Goal: Transaction & Acquisition: Download file/media

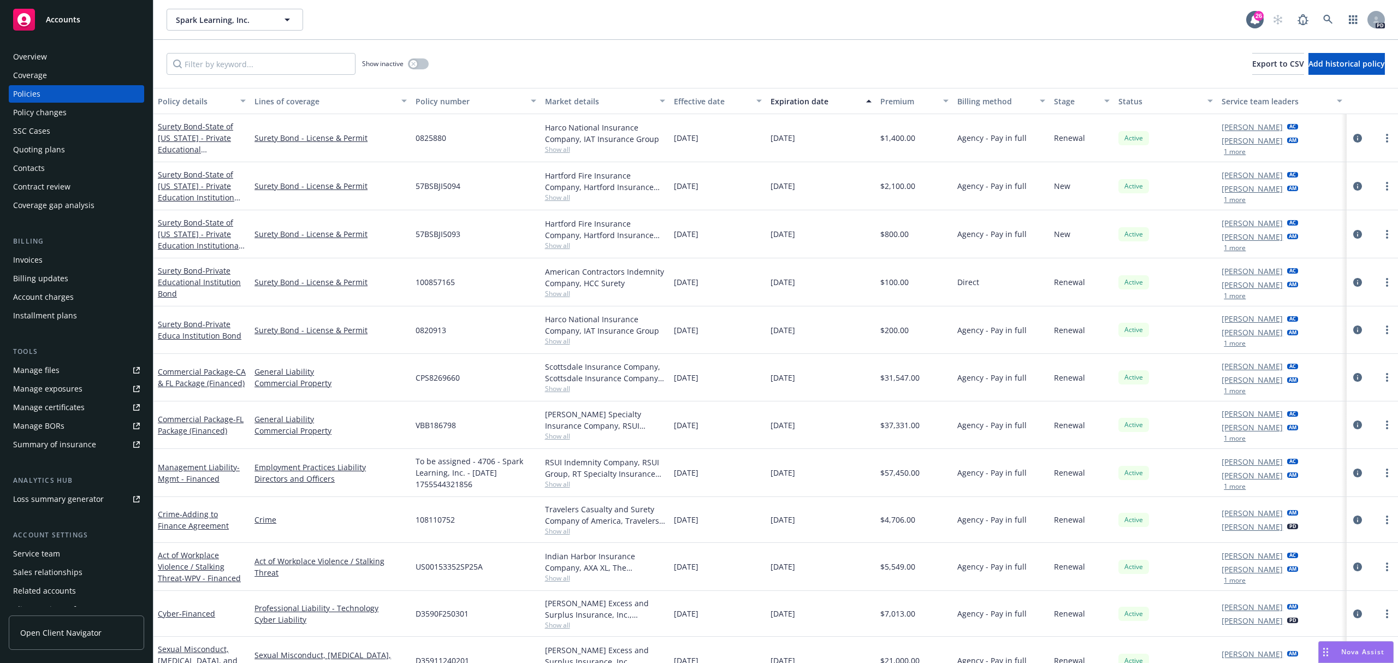
scroll to position [73, 0]
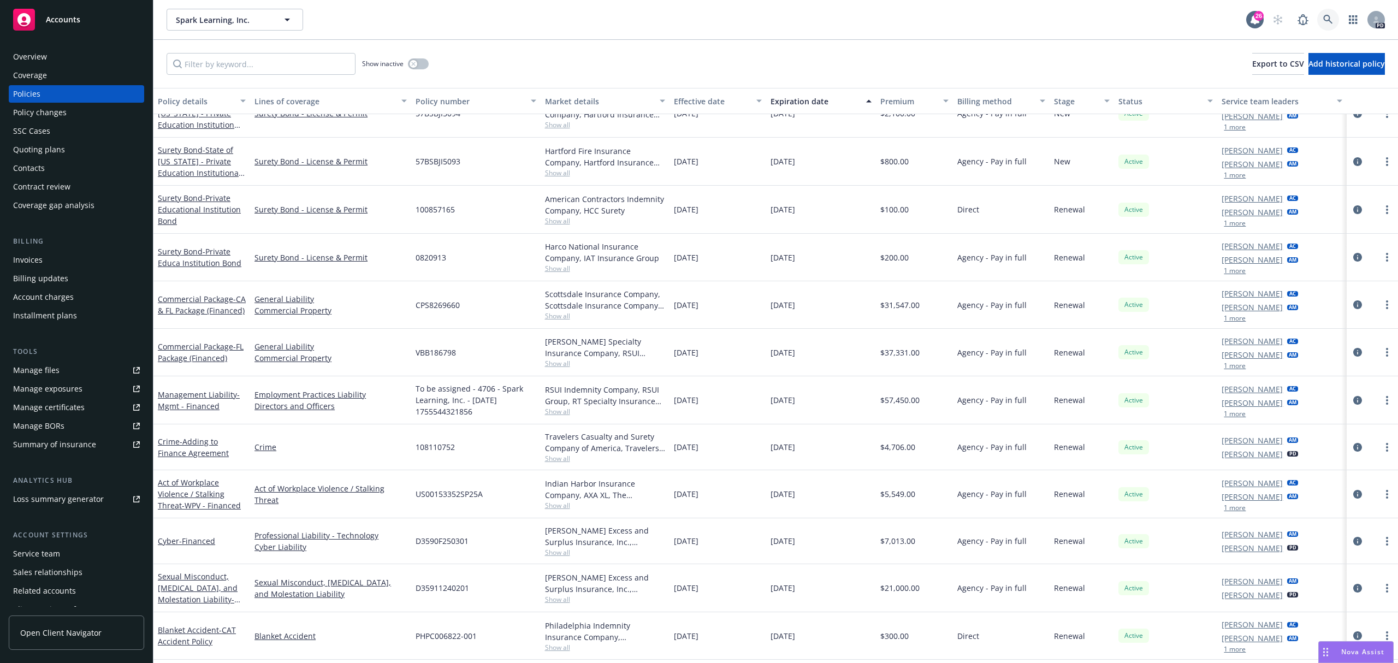
drag, startPoint x: 1364, startPoint y: 269, endPoint x: 1326, endPoint y: 15, distance: 256.1
click at [1326, 15] on icon at bounding box center [1327, 19] width 9 height 9
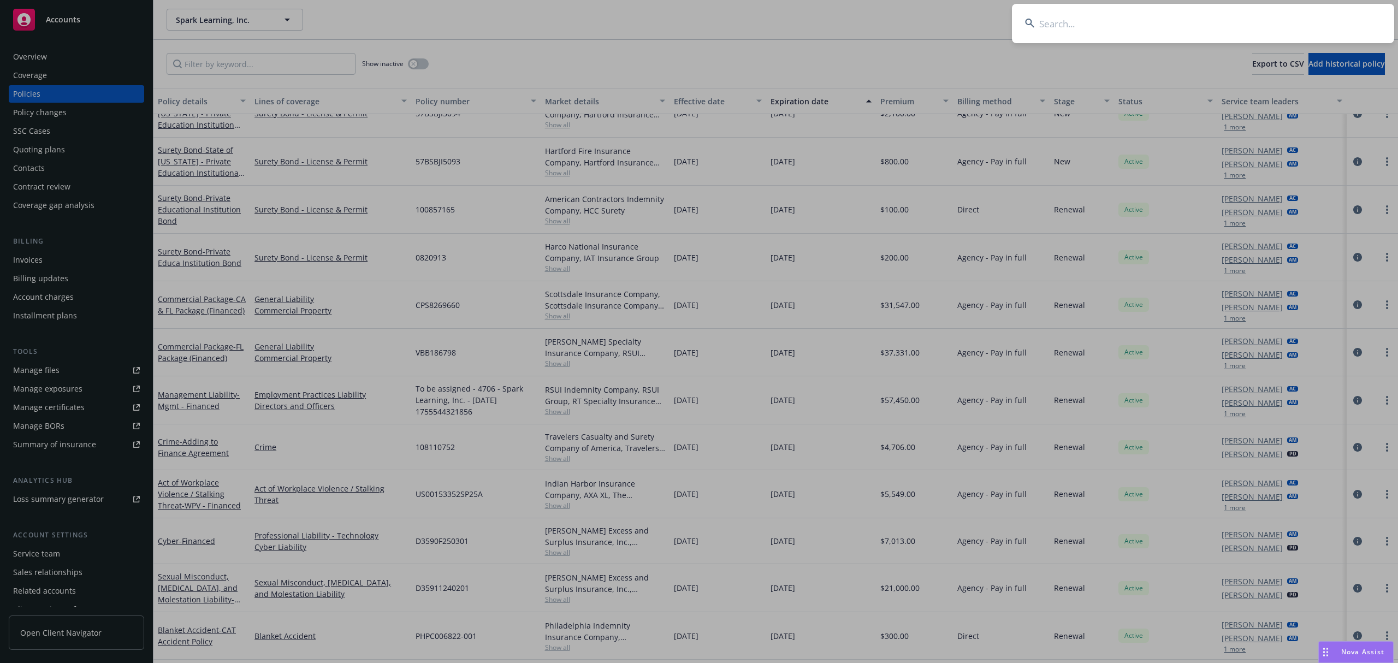
drag, startPoint x: 1119, startPoint y: 22, endPoint x: 969, endPoint y: 19, distance: 150.7
click at [977, 20] on div at bounding box center [699, 331] width 1398 height 663
click at [1101, 22] on input at bounding box center [1203, 23] width 382 height 39
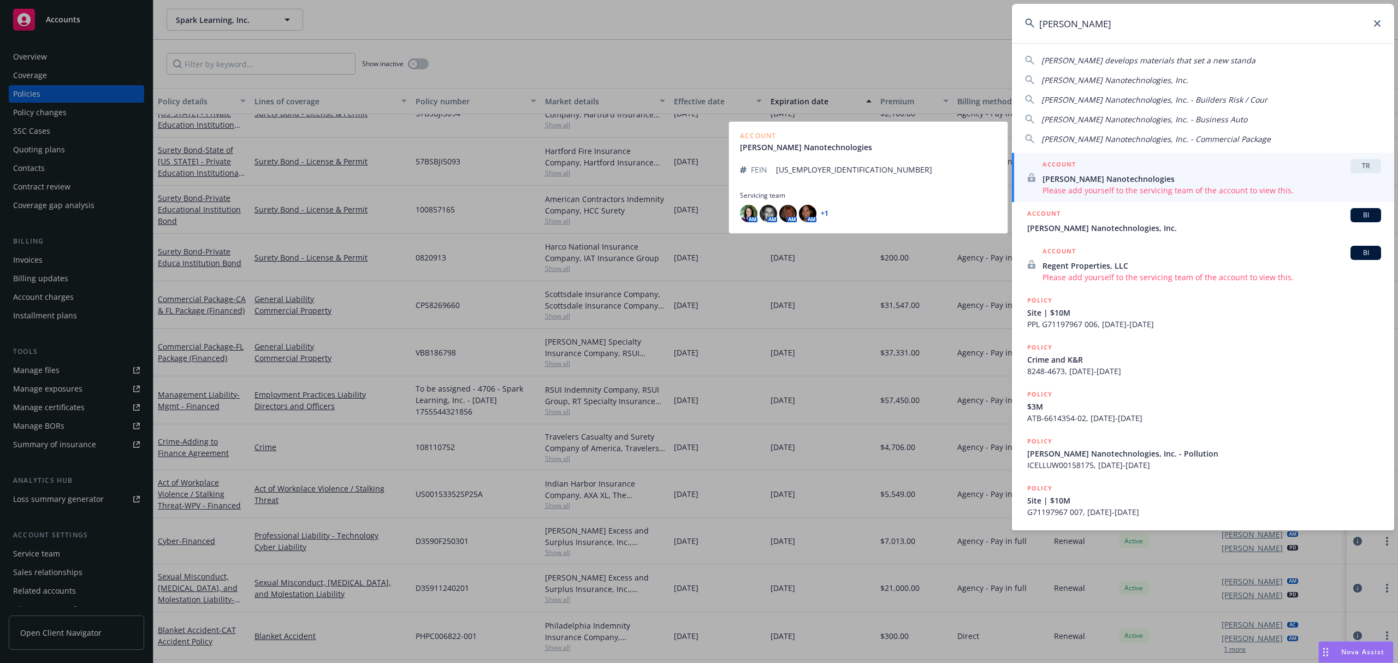
type input "sila nano"
click at [1103, 181] on span "Sila Nanotechnologies" at bounding box center [1211, 178] width 339 height 11
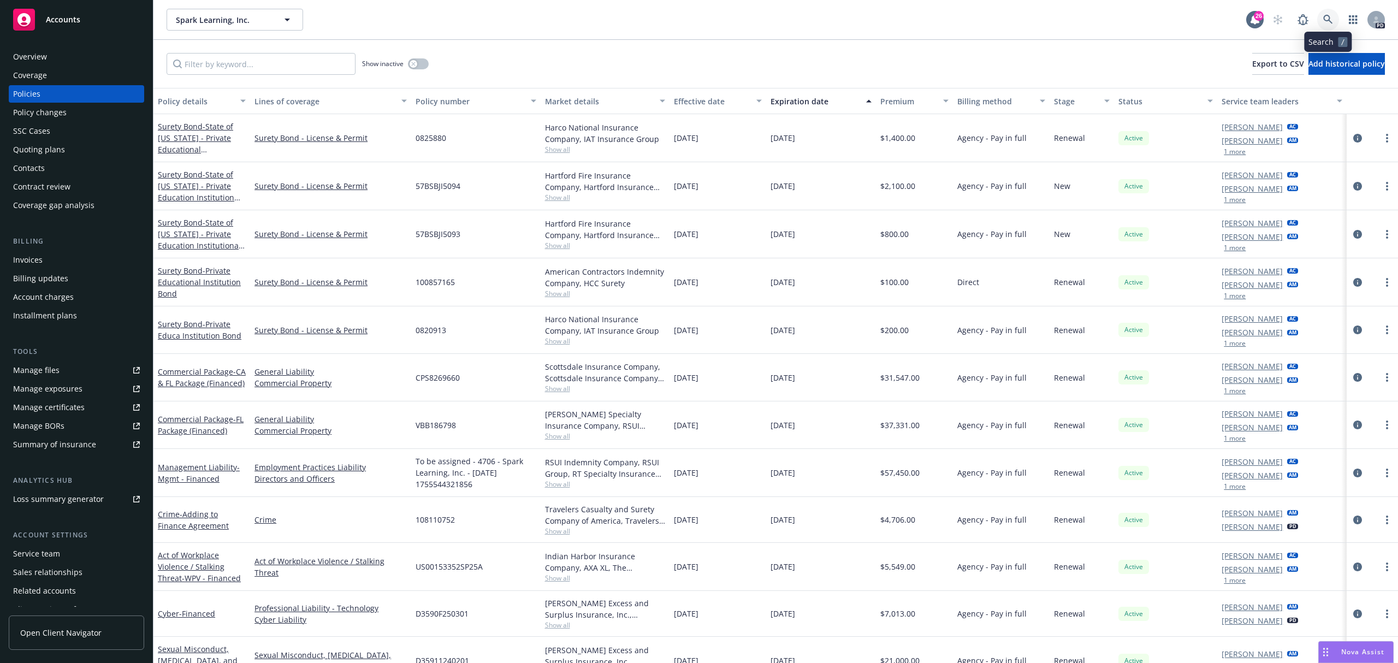
click at [1329, 20] on icon at bounding box center [1327, 19] width 9 height 9
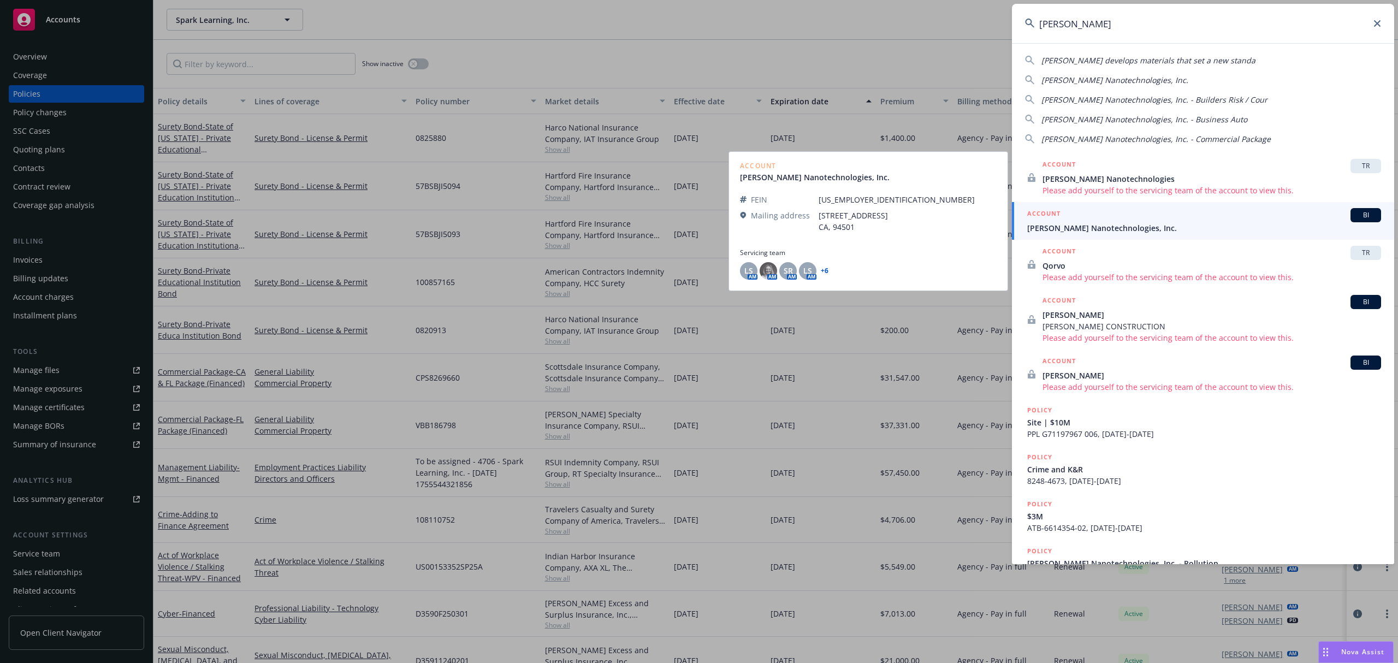
type input "sila"
click at [1355, 215] on span "BI" at bounding box center [1366, 215] width 22 height 10
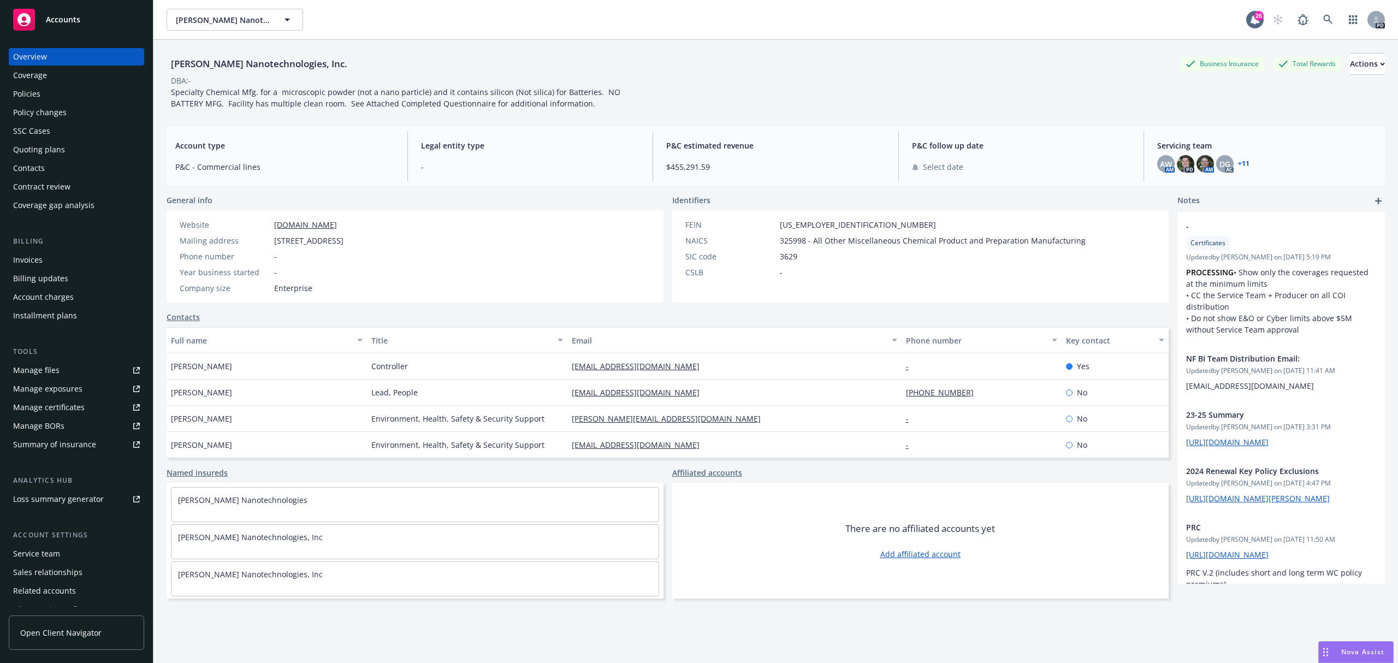
click at [57, 96] on div "Policies" at bounding box center [76, 93] width 127 height 17
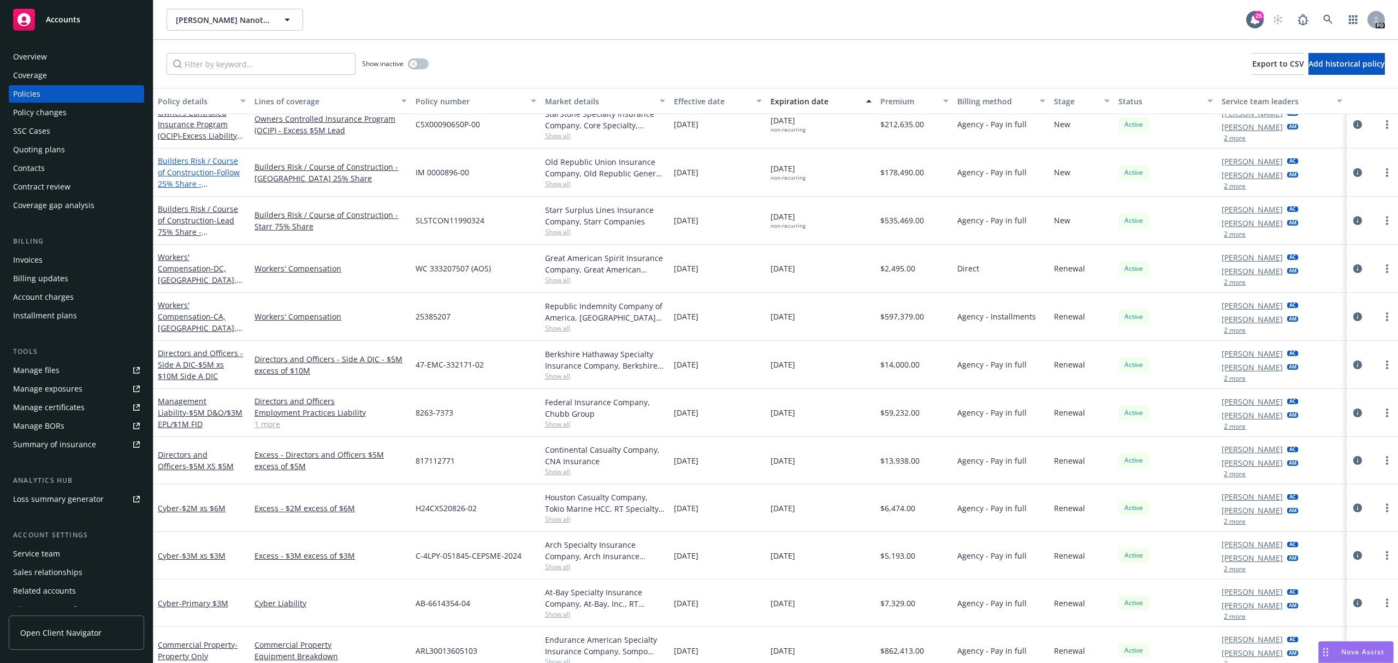
scroll to position [129, 0]
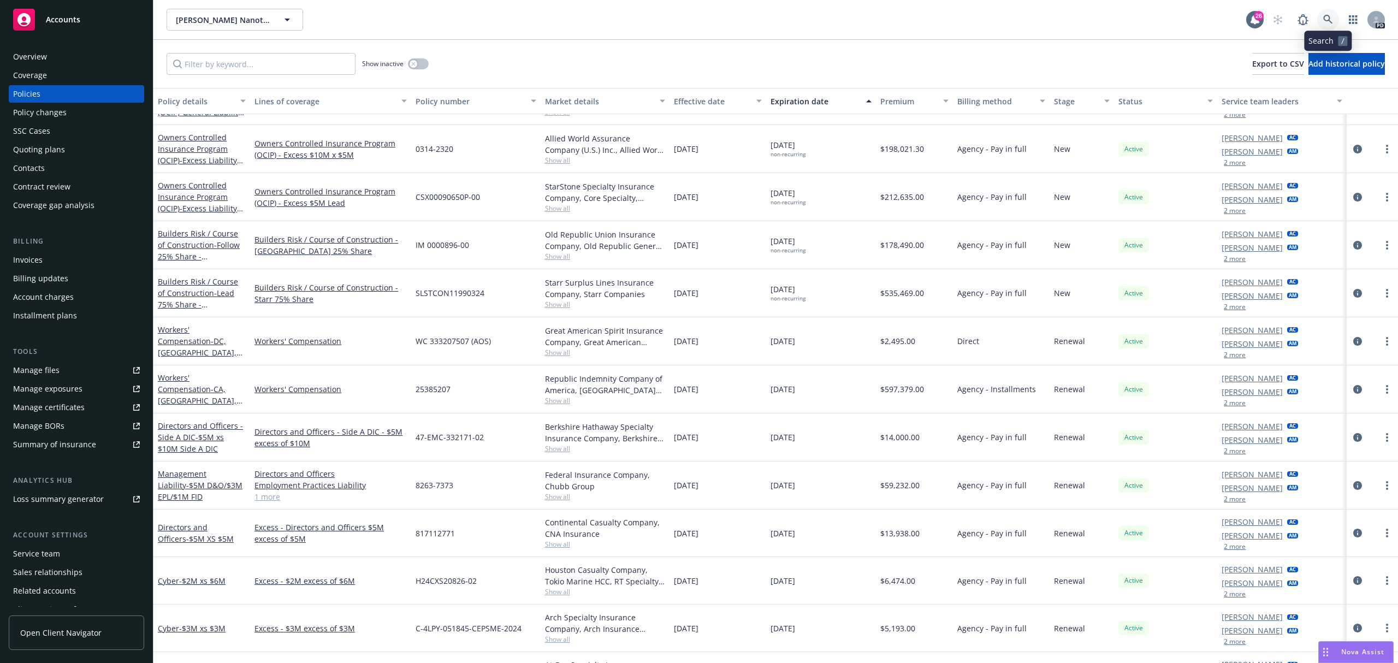
click at [1337, 18] on link at bounding box center [1328, 20] width 22 height 22
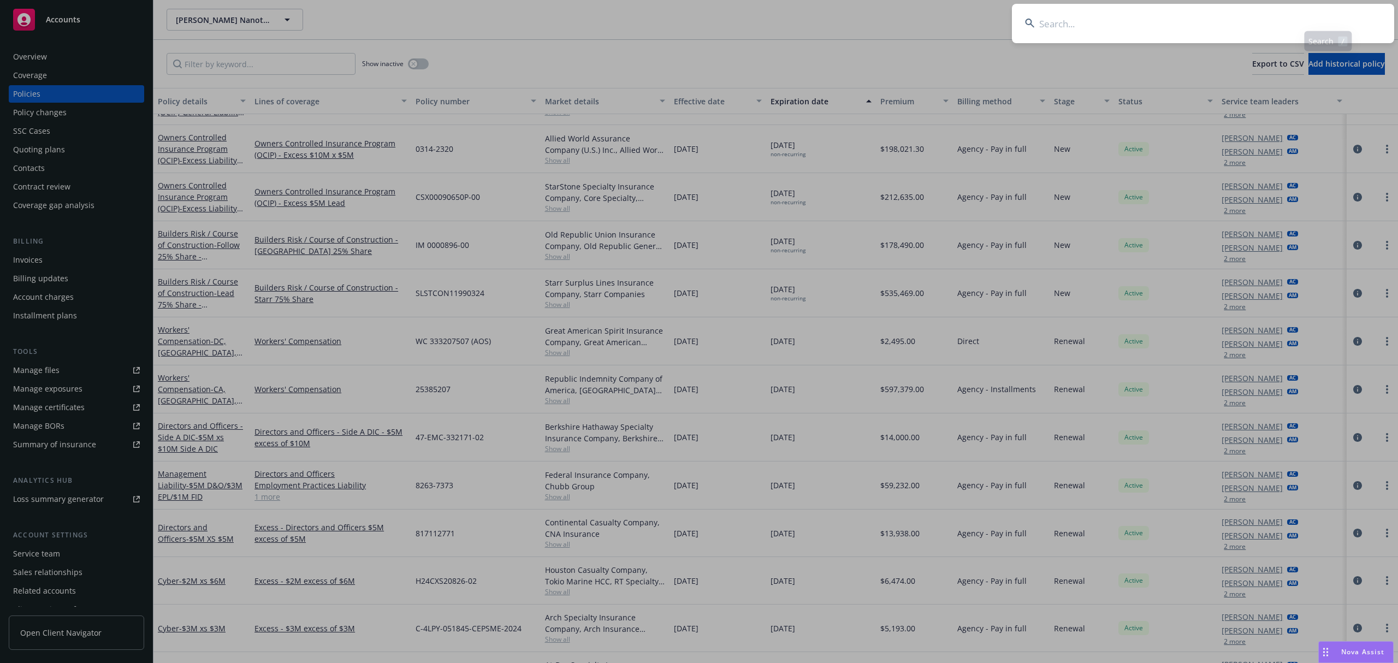
click at [1331, 18] on input at bounding box center [1203, 23] width 382 height 39
type input "iridex"
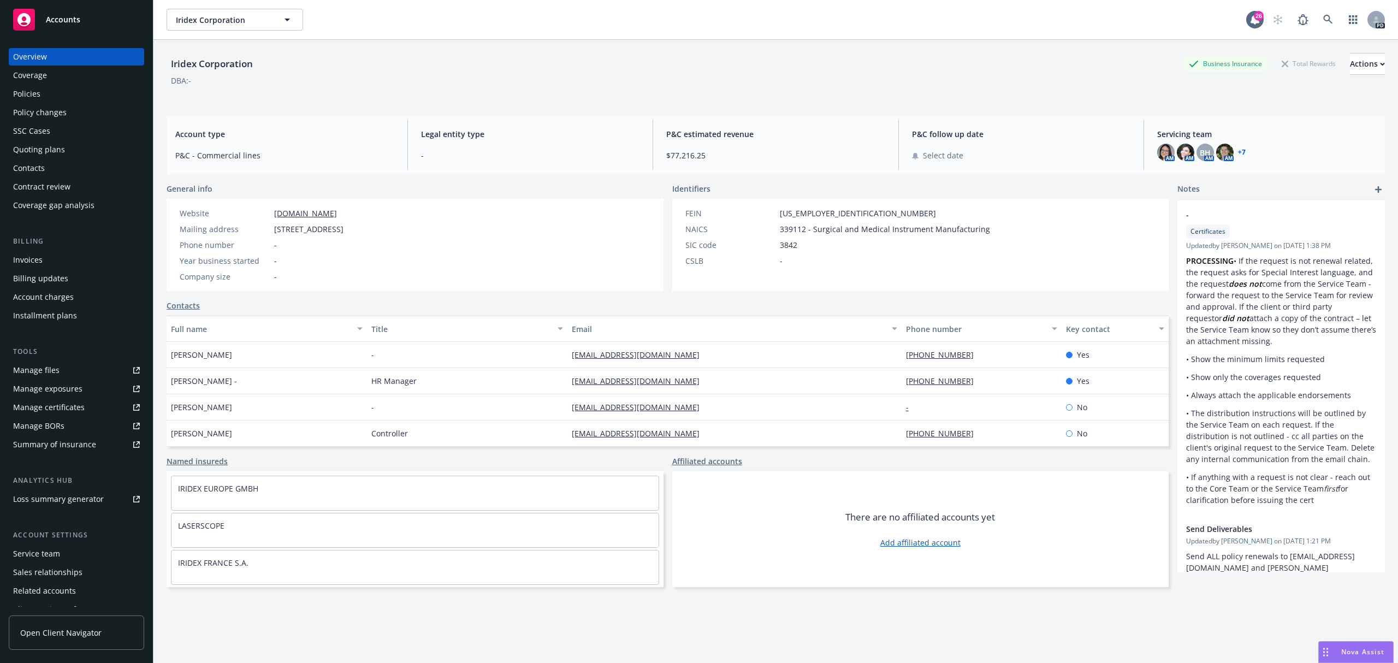
click at [38, 86] on div "Policies" at bounding box center [26, 93] width 27 height 17
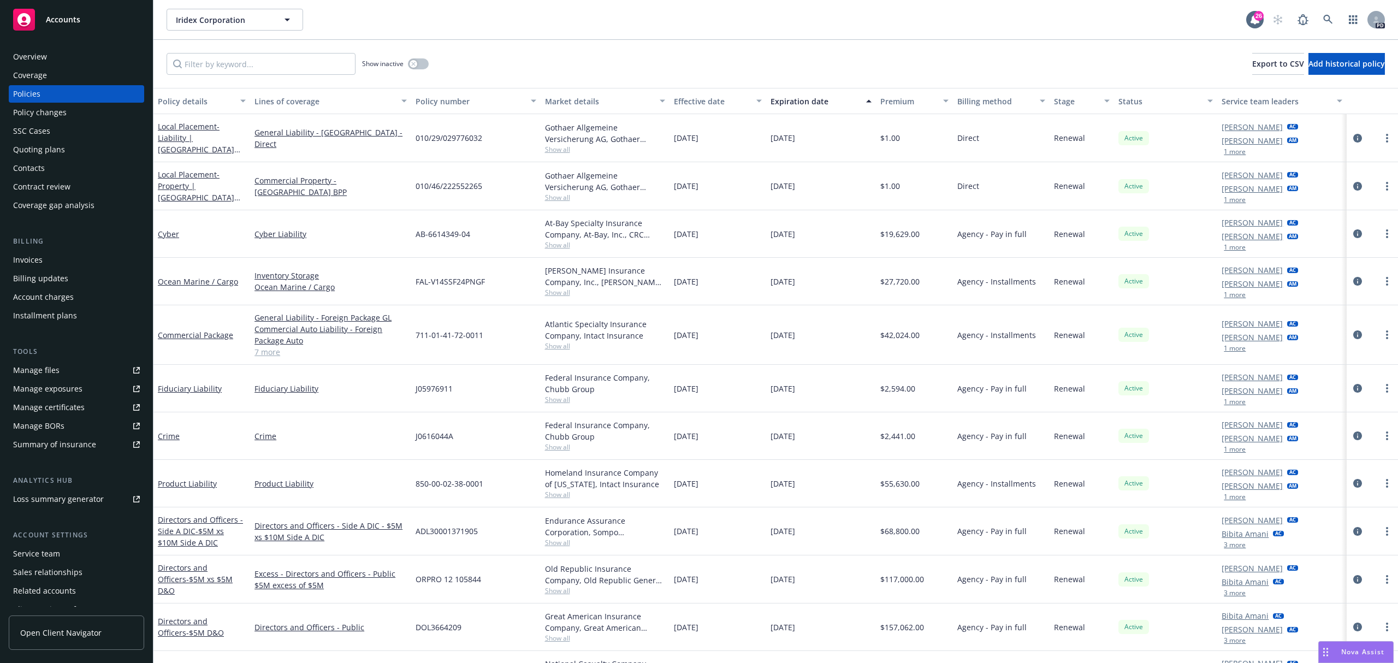
click at [60, 551] on div "Service team" at bounding box center [76, 553] width 127 height 17
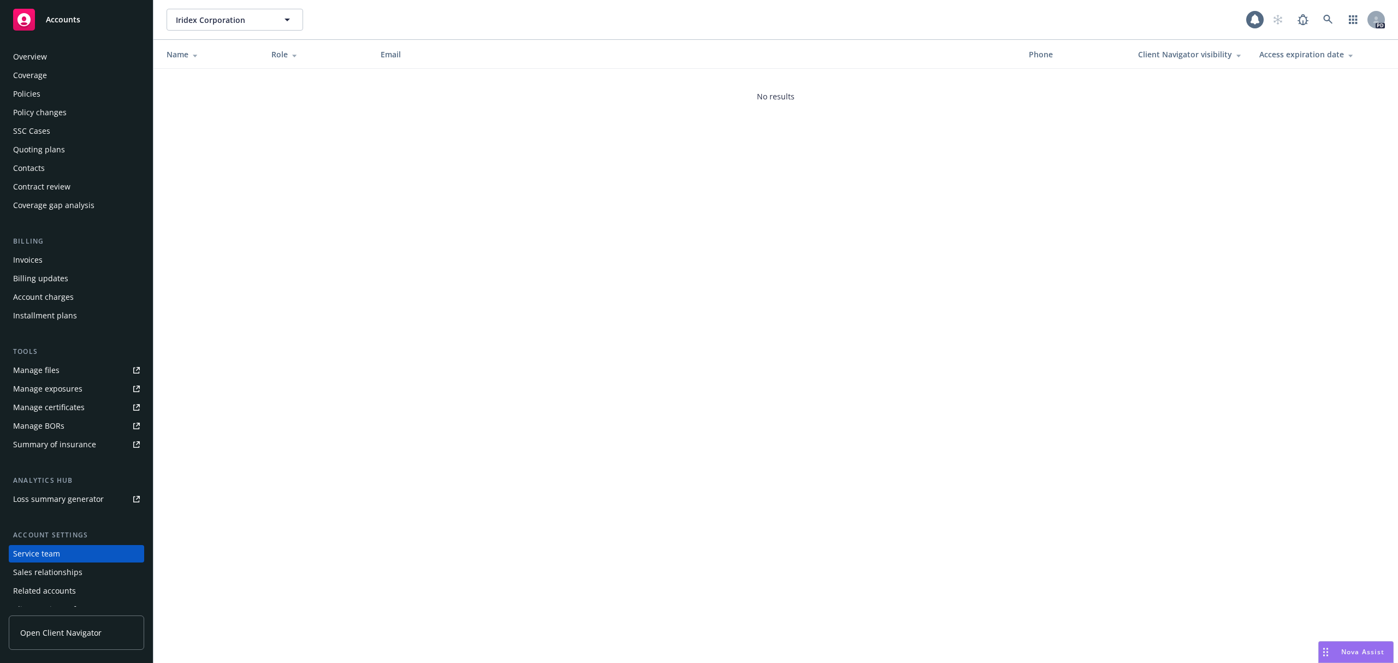
scroll to position [29, 0]
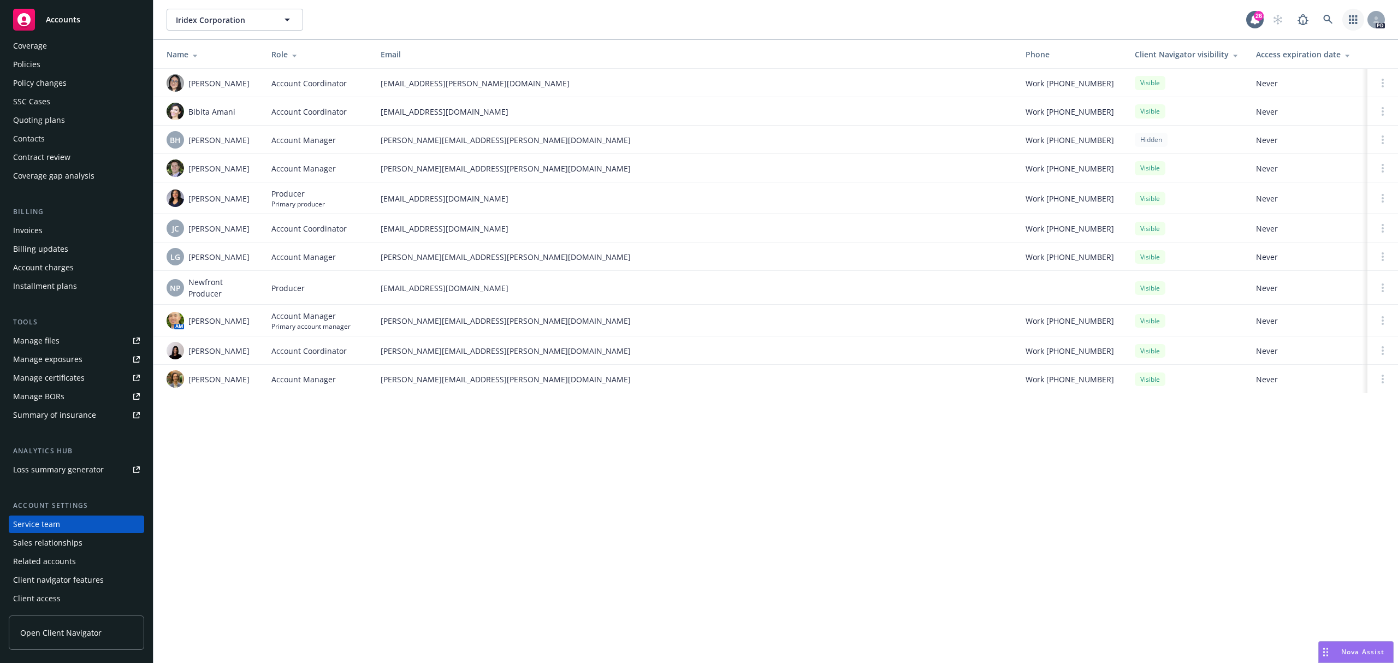
click at [1352, 23] on link "button" at bounding box center [1353, 20] width 22 height 22
click at [1327, 19] on icon at bounding box center [1328, 20] width 10 height 10
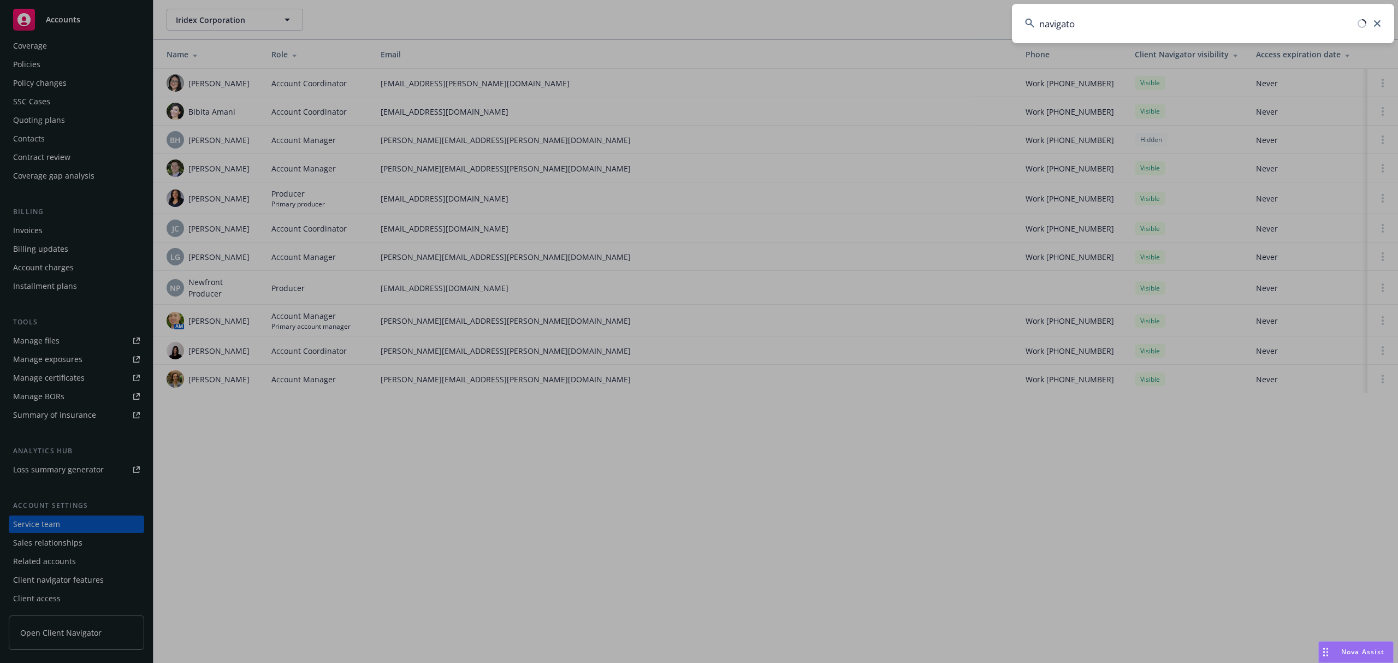
type input "navigator"
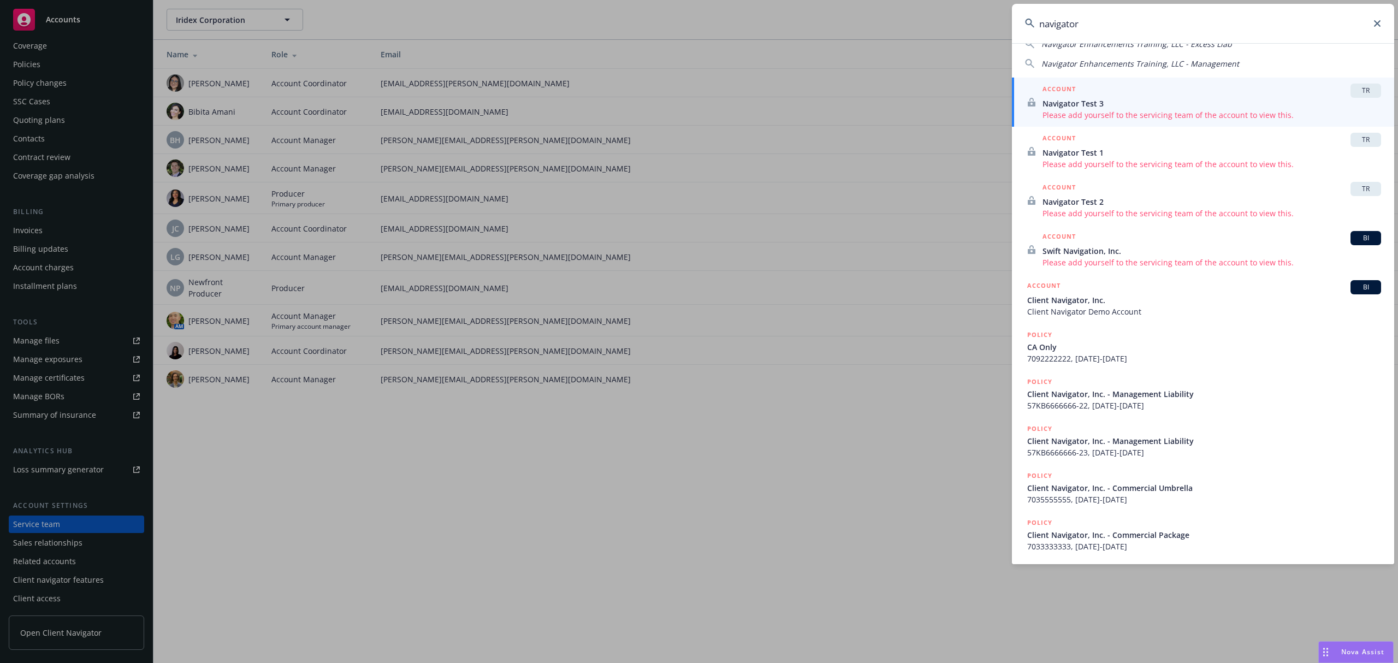
scroll to position [0, 0]
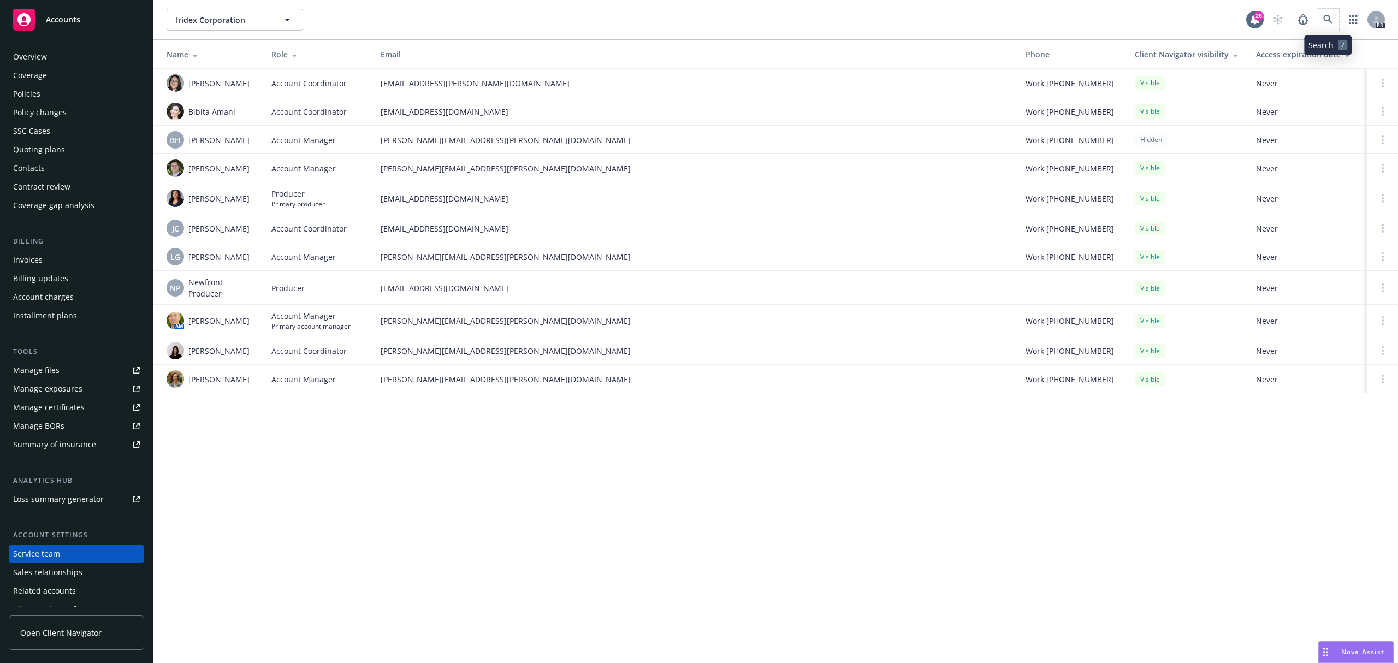
click at [1318, 11] on span at bounding box center [1328, 20] width 22 height 22
click at [1329, 13] on link at bounding box center [1328, 20] width 22 height 22
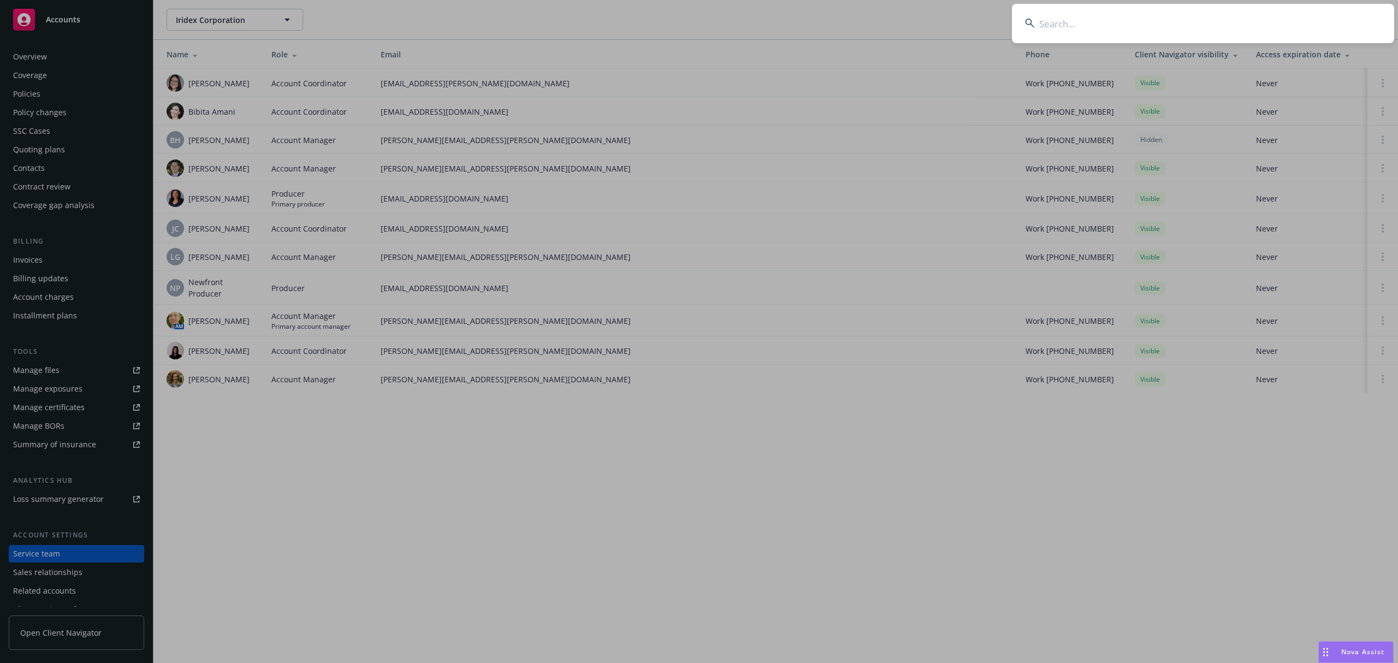
click at [1056, 20] on input at bounding box center [1203, 23] width 382 height 39
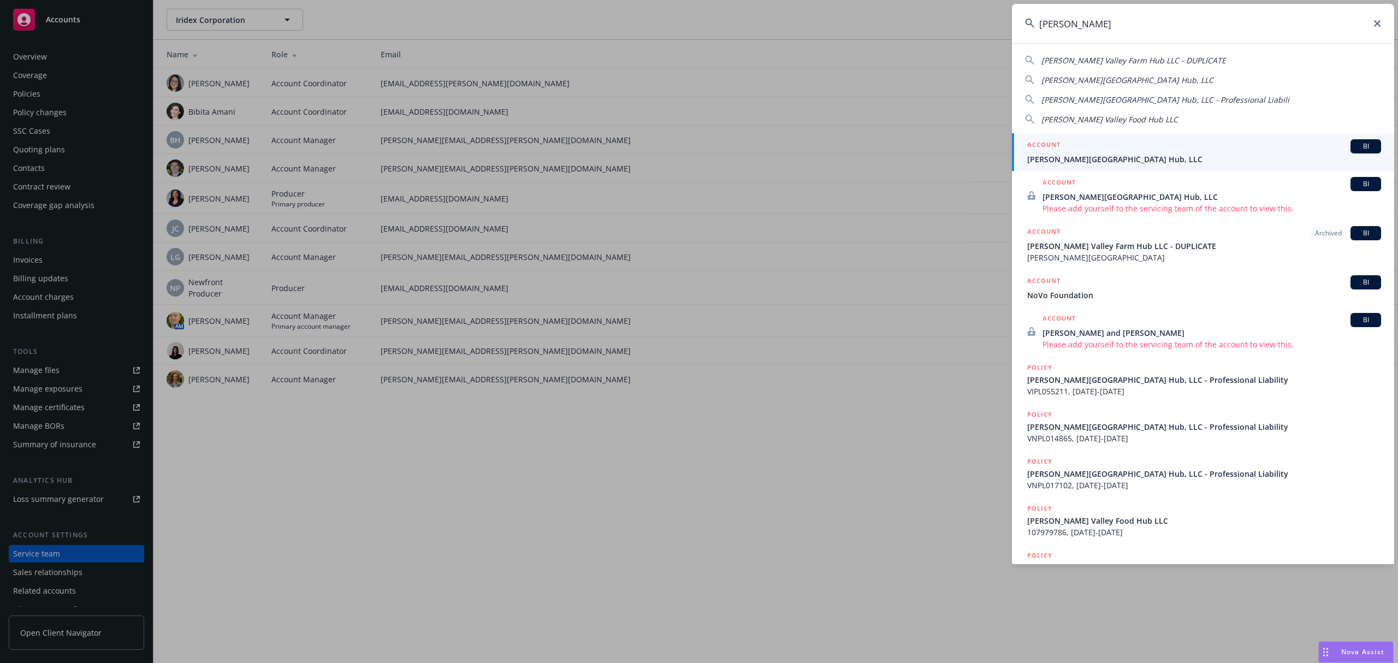
type input "hudson val"
click at [1128, 151] on div "ACCOUNT BI" at bounding box center [1204, 146] width 354 height 14
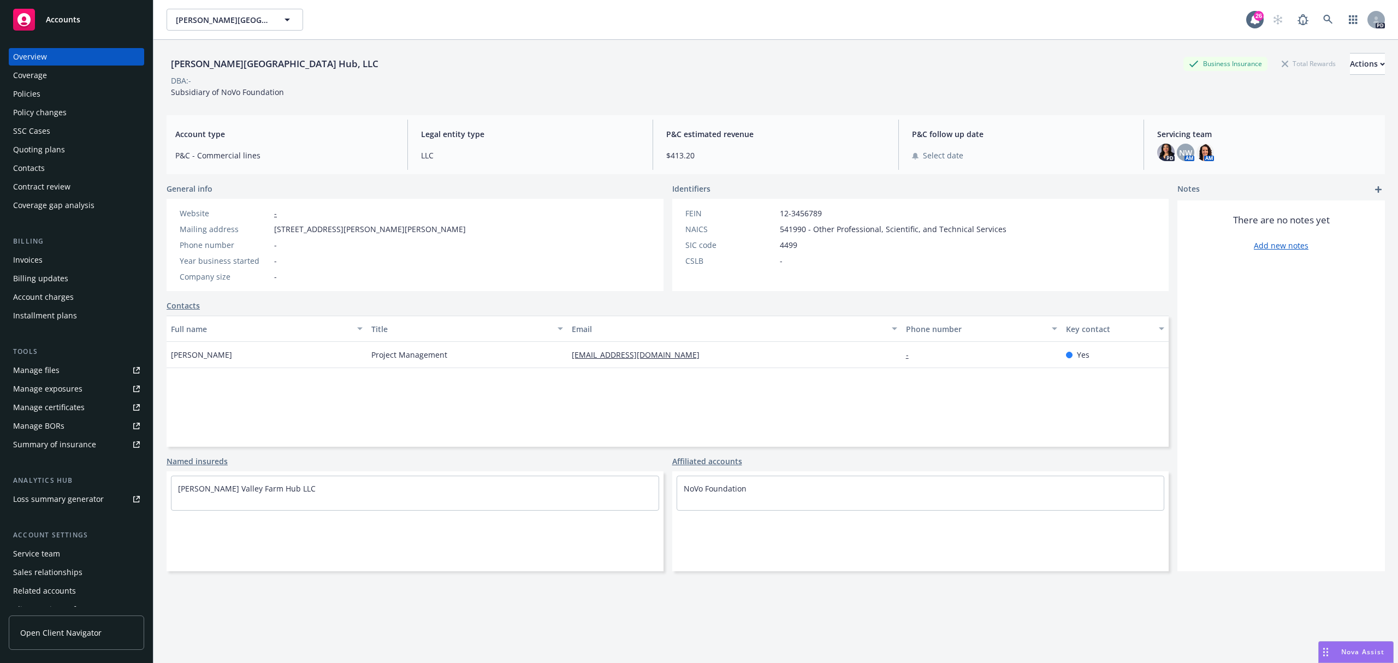
click at [33, 94] on div "Policies" at bounding box center [26, 93] width 27 height 17
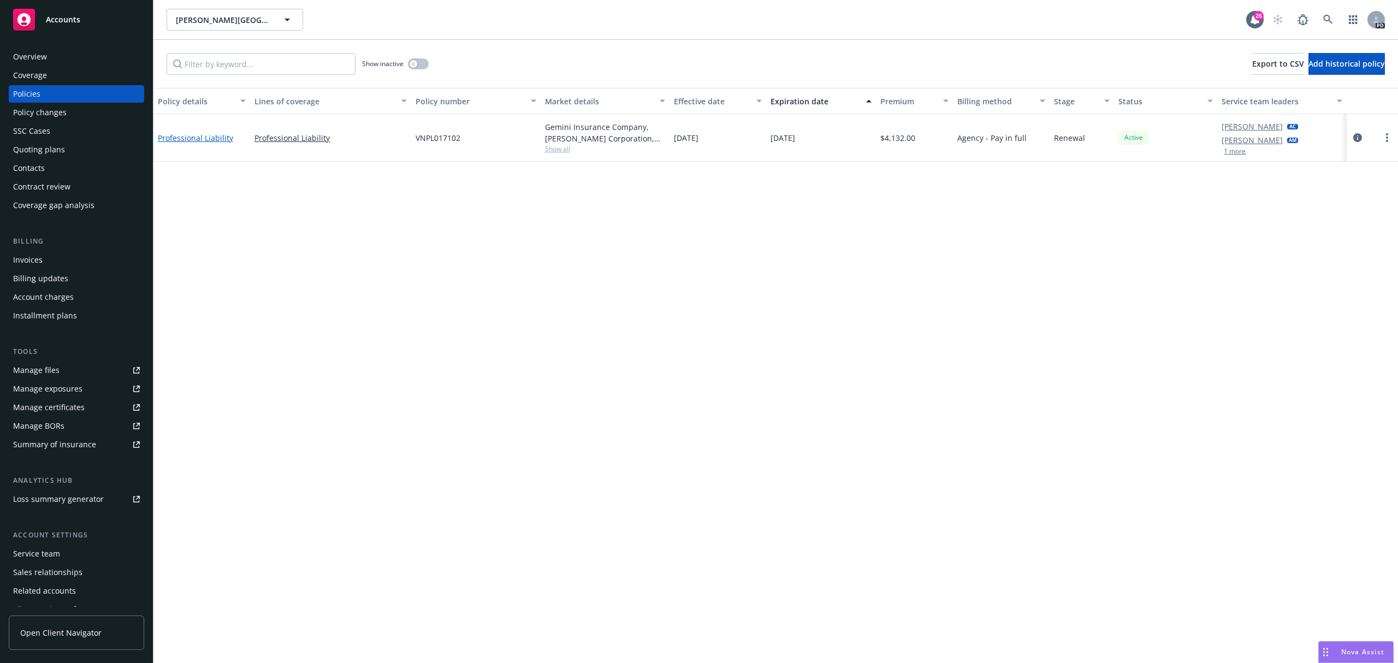
click at [204, 134] on link "Professional Liability" at bounding box center [195, 138] width 75 height 10
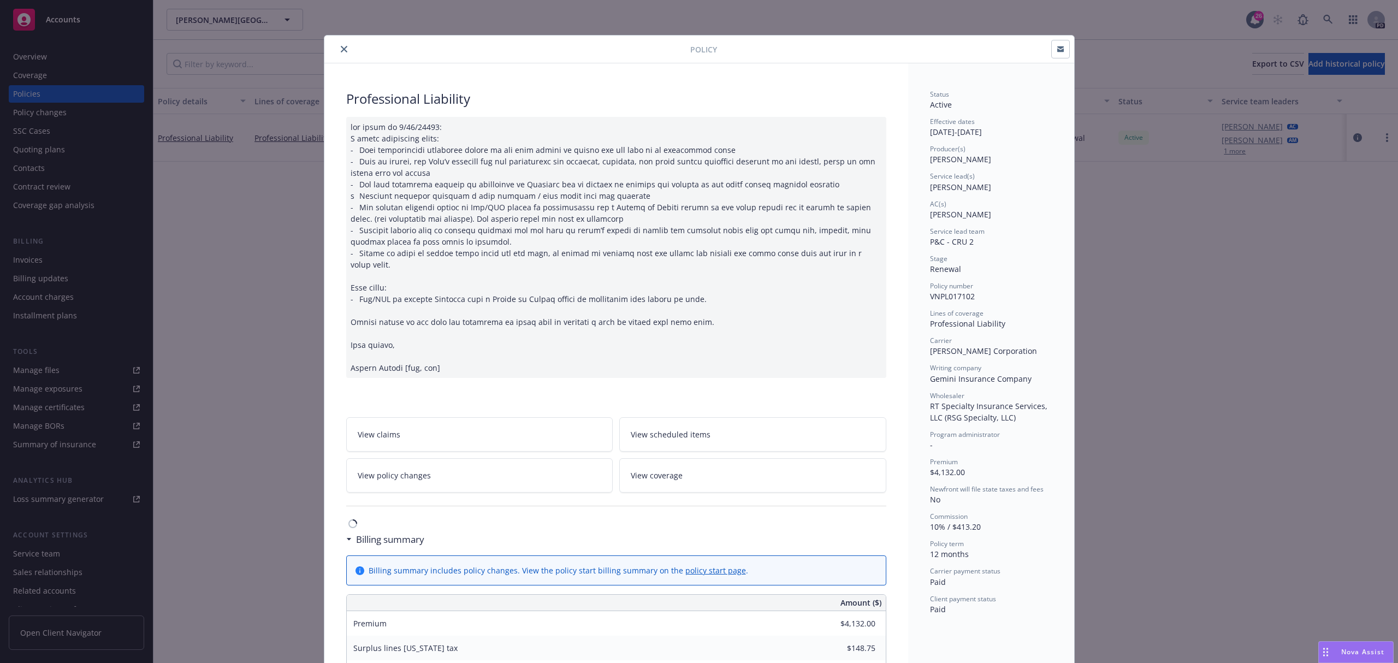
click at [344, 60] on div "Policy" at bounding box center [699, 49] width 750 height 28
click at [337, 53] on button "close" at bounding box center [343, 49] width 13 height 13
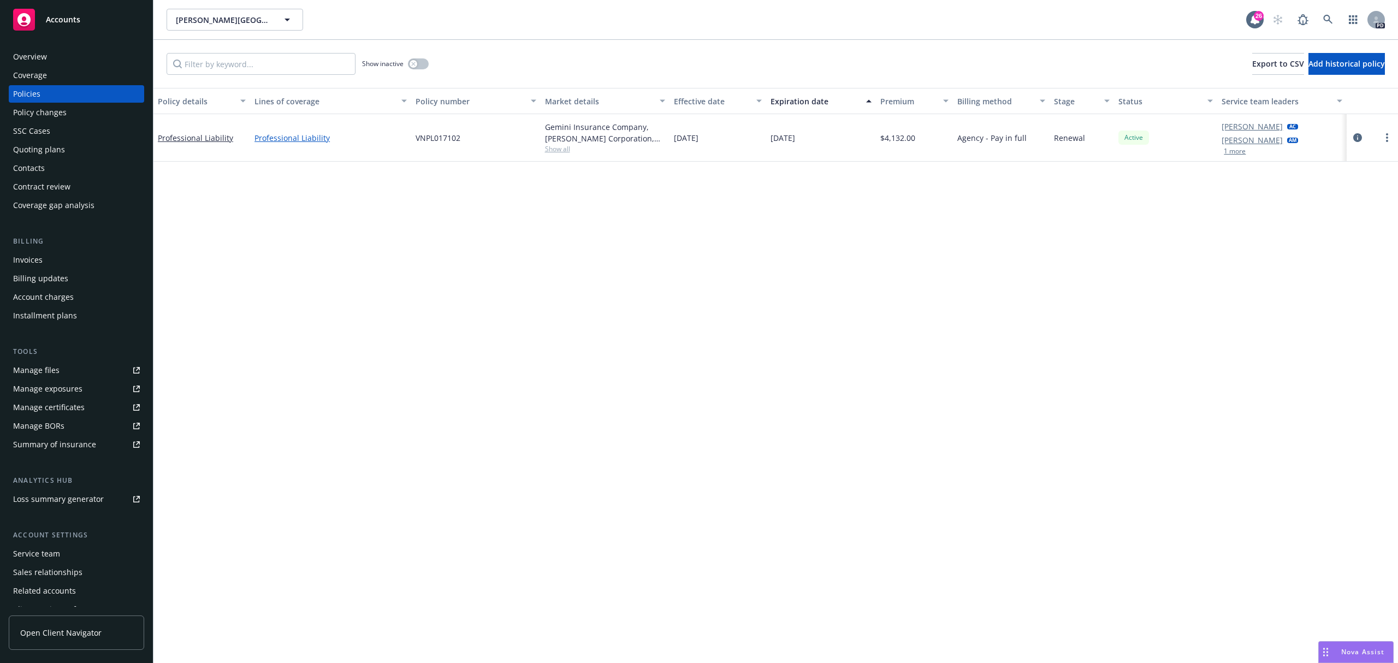
click at [304, 133] on link "Professional Liability" at bounding box center [330, 137] width 152 height 11
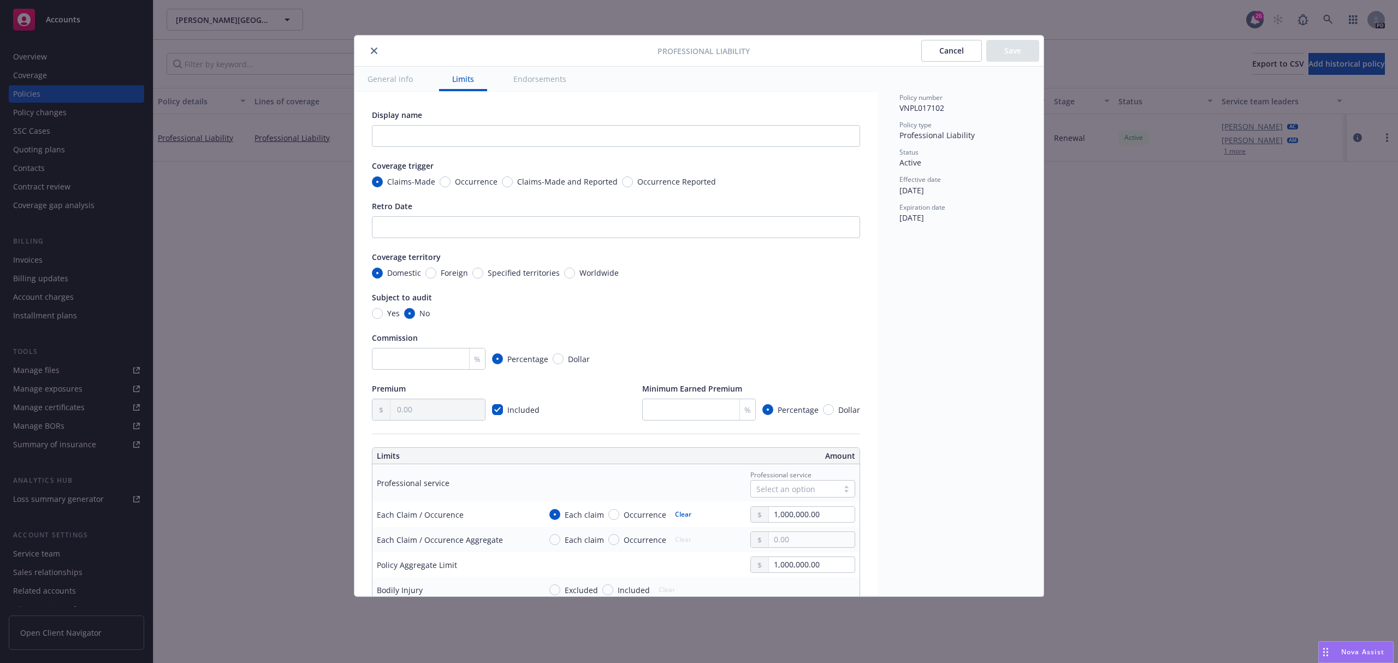
type textarea "x"
click at [169, 125] on div "Professional Liability Cancel Save General info Limits Endorsements Display nam…" at bounding box center [699, 331] width 1398 height 663
click at [183, 132] on div "Professional Liability Cancel Save General info Limits Endorsements Display nam…" at bounding box center [699, 331] width 1398 height 663
click at [371, 51] on icon "close" at bounding box center [374, 51] width 7 height 7
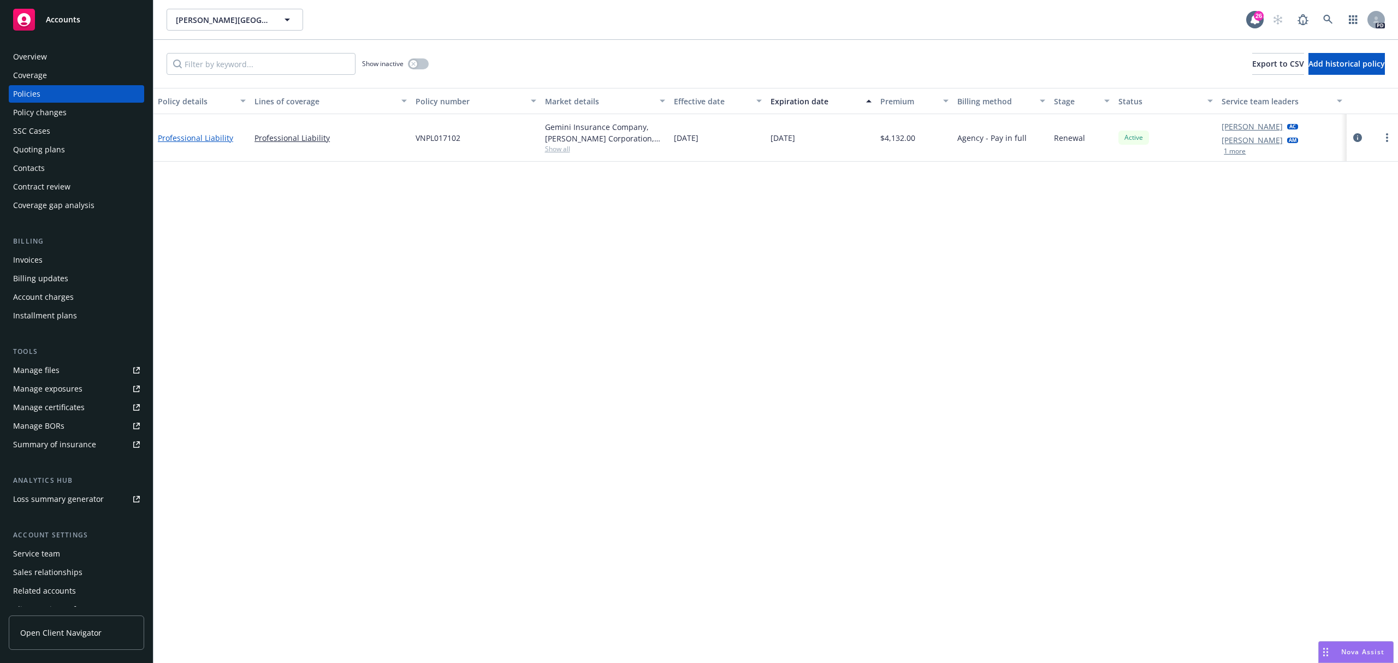
click at [201, 138] on link "Professional Liability" at bounding box center [195, 138] width 75 height 10
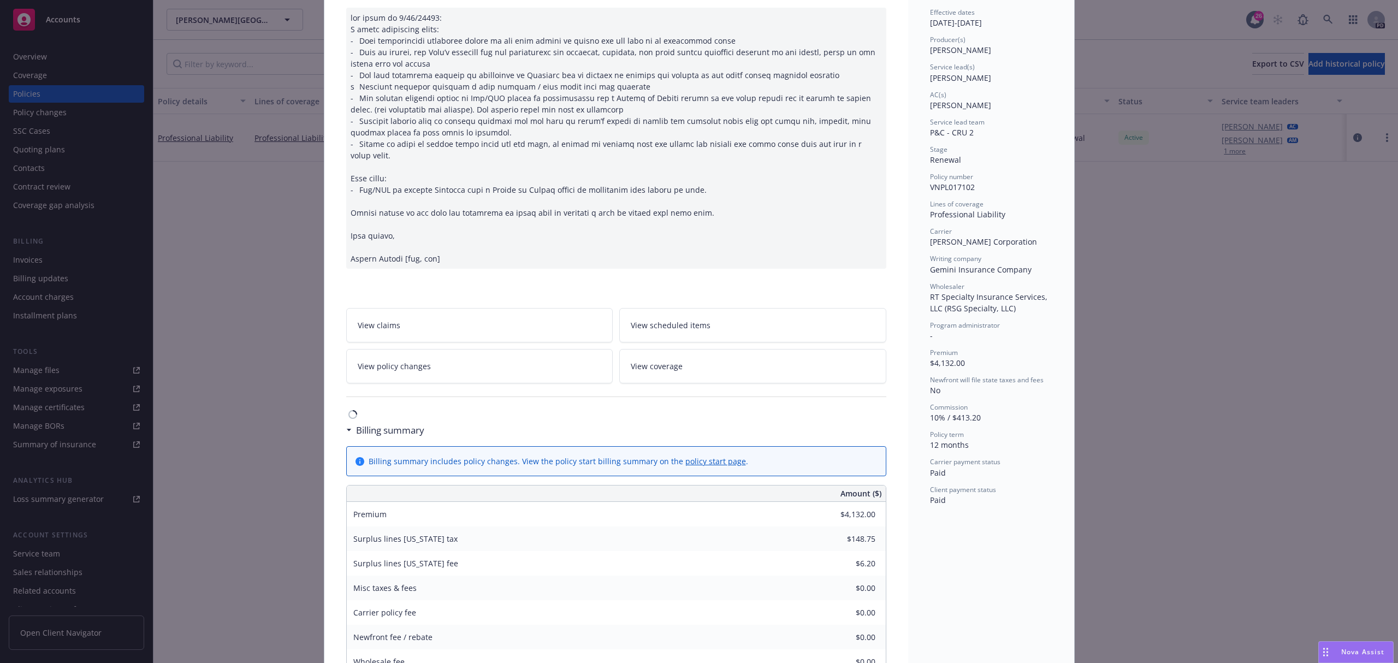
scroll to position [105, 0]
click at [183, 369] on div "Policy Professional Liability View claims View scheduled items View policy chan…" at bounding box center [699, 331] width 1398 height 663
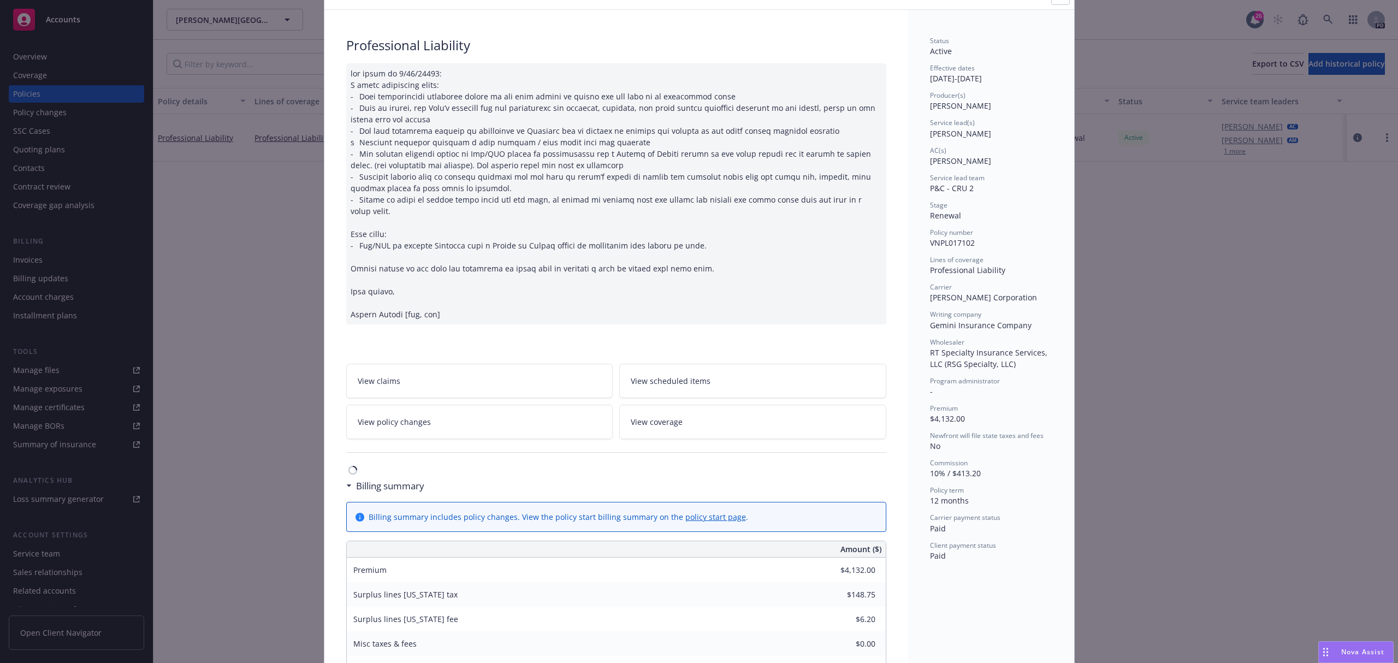
scroll to position [0, 0]
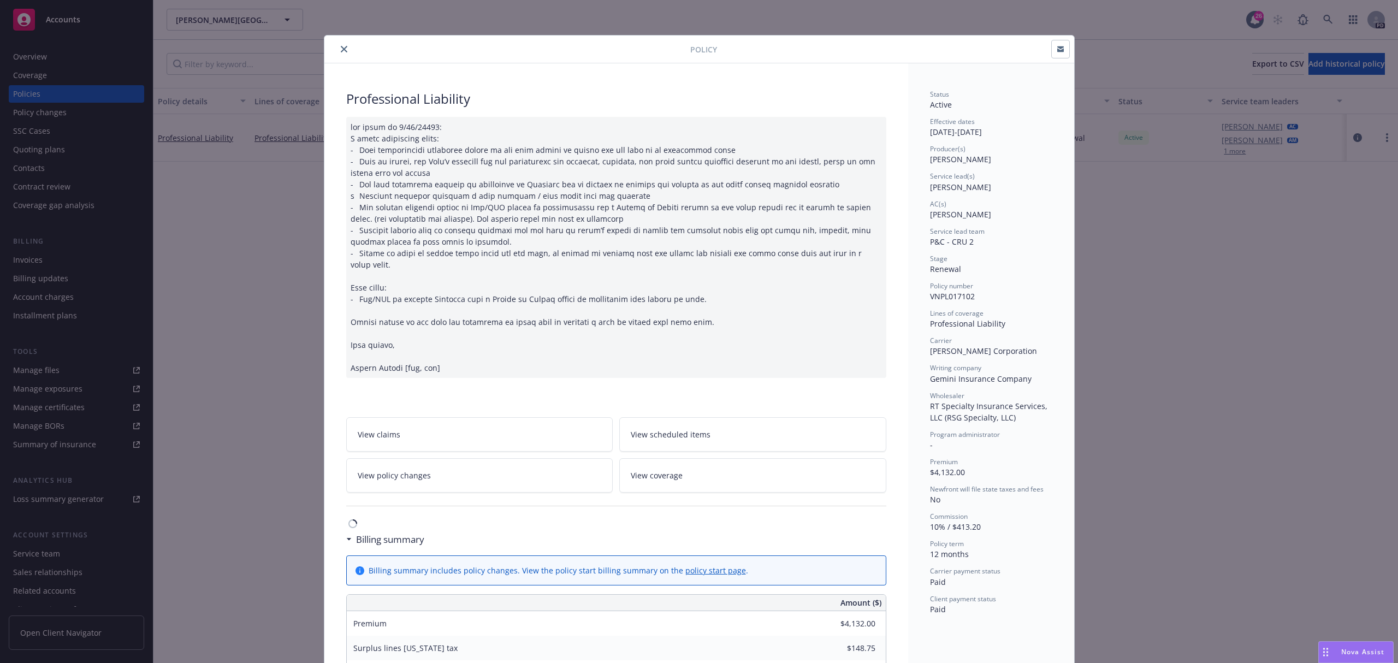
click at [341, 51] on icon "close" at bounding box center [344, 49] width 7 height 7
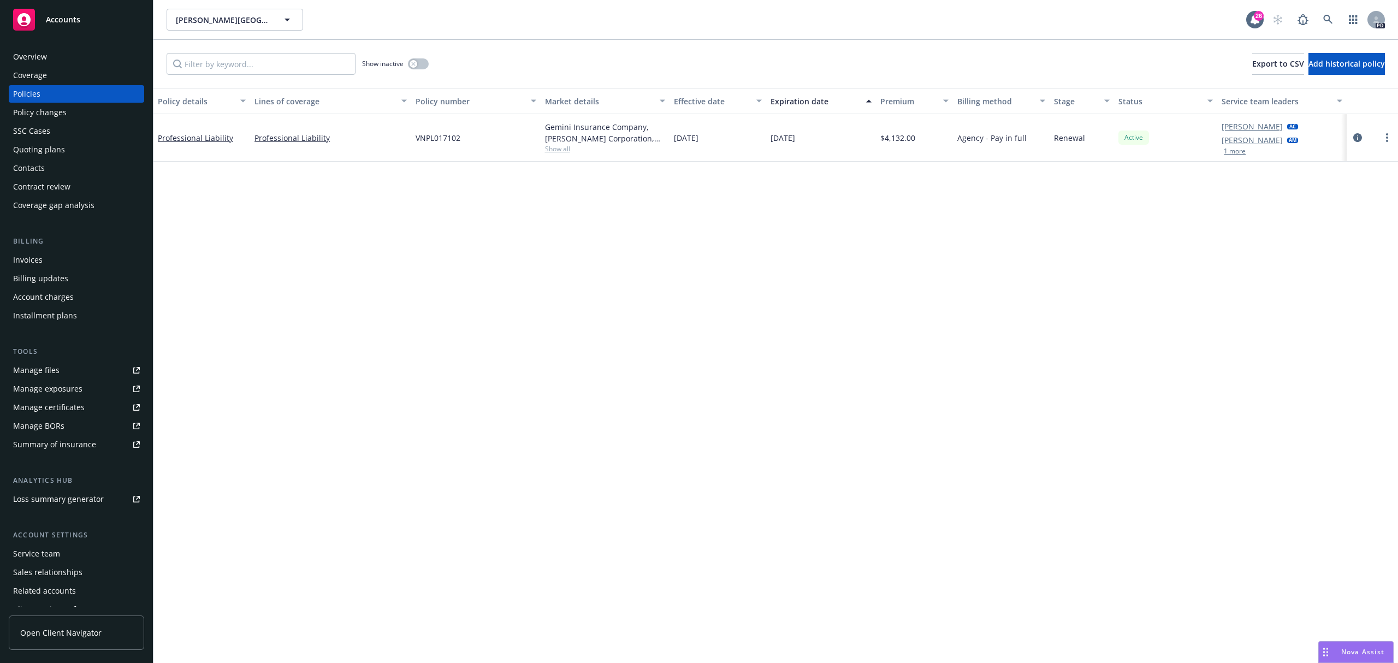
click at [34, 361] on div "Manage files" at bounding box center [36, 369] width 46 height 17
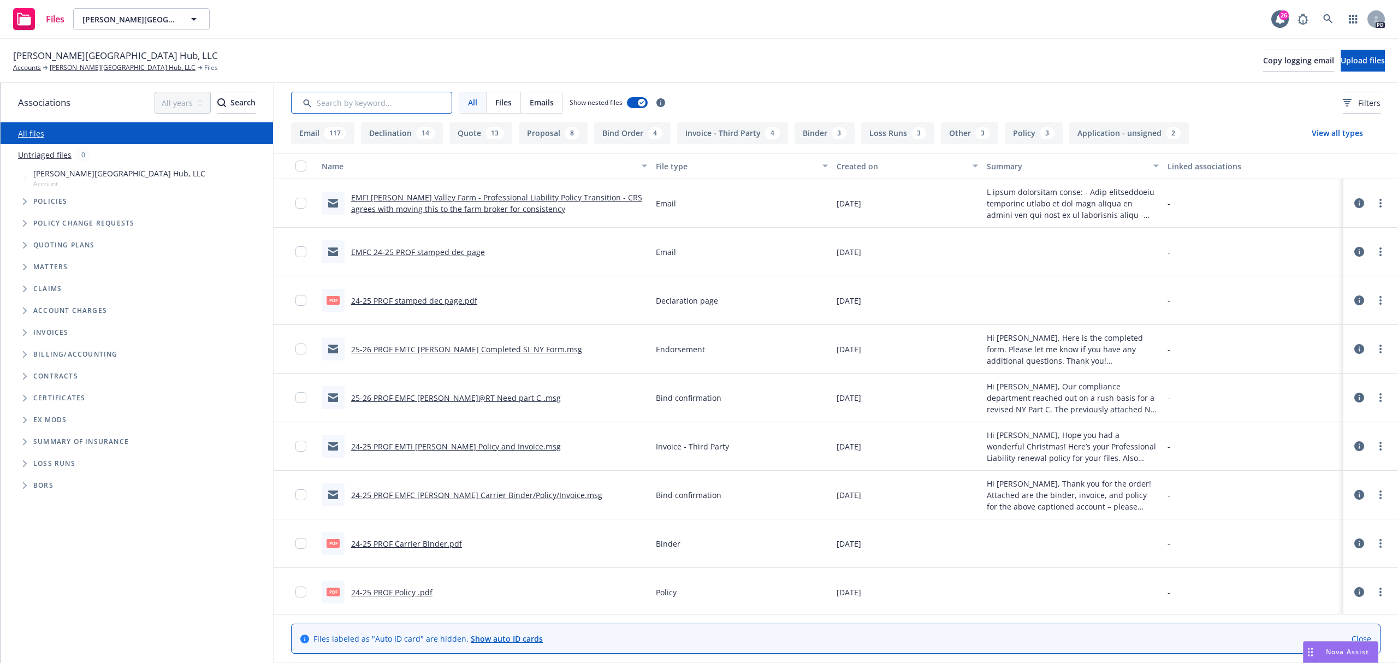
click at [372, 101] on input "Search by keyword..." at bounding box center [371, 103] width 161 height 22
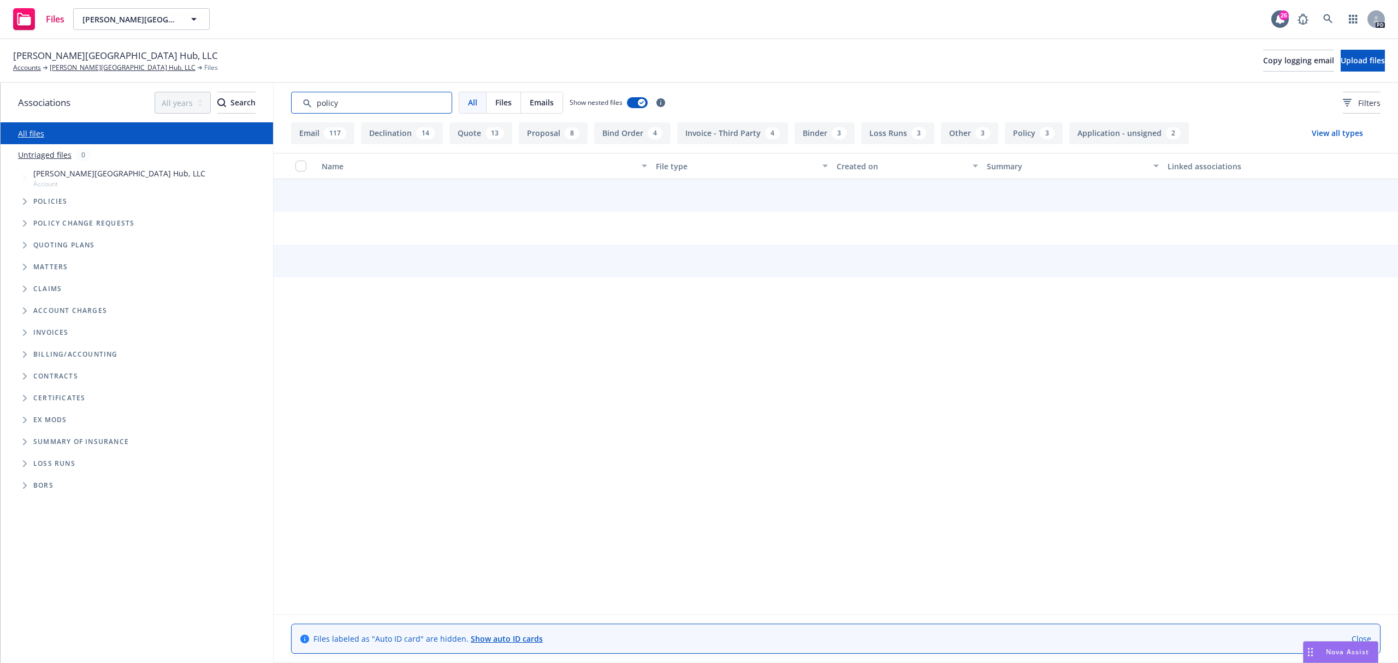
type input "policy"
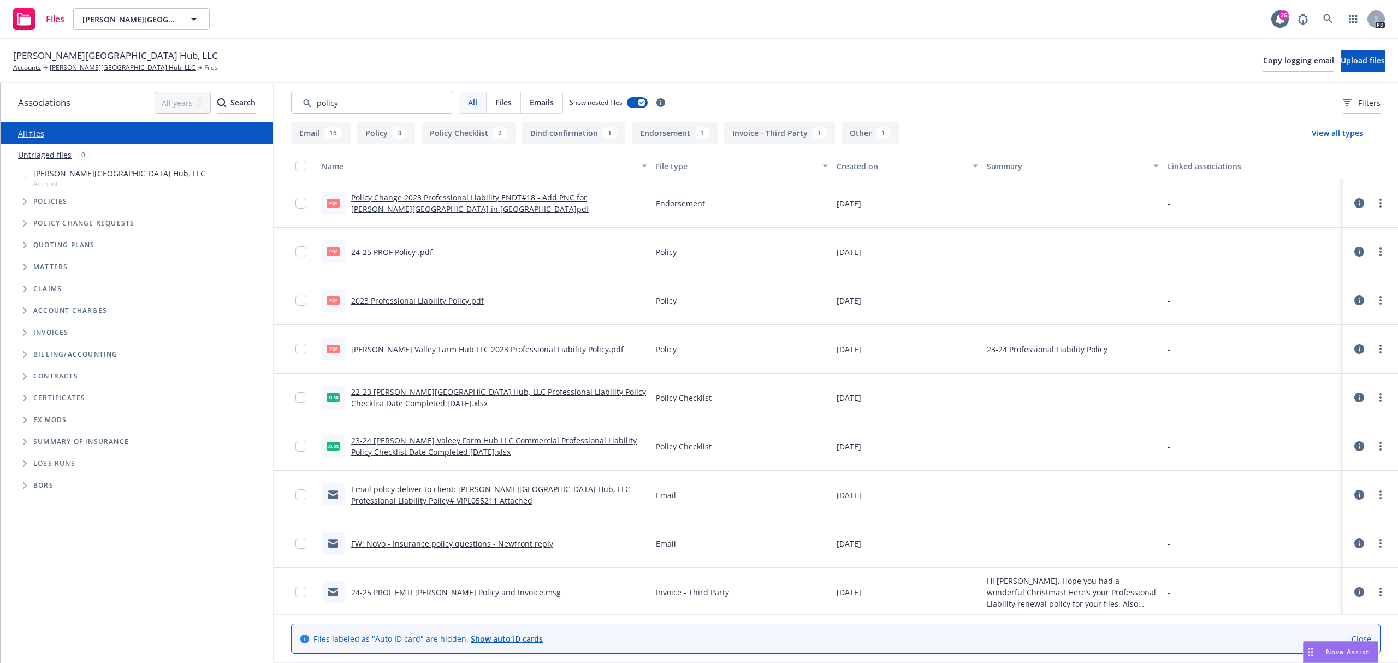
click at [407, 252] on link "24-25 PROF Policy .pdf" at bounding box center [391, 252] width 81 height 10
click at [1374, 253] on link "more" at bounding box center [1380, 251] width 13 height 13
click at [1331, 297] on link "Download" at bounding box center [1321, 297] width 109 height 22
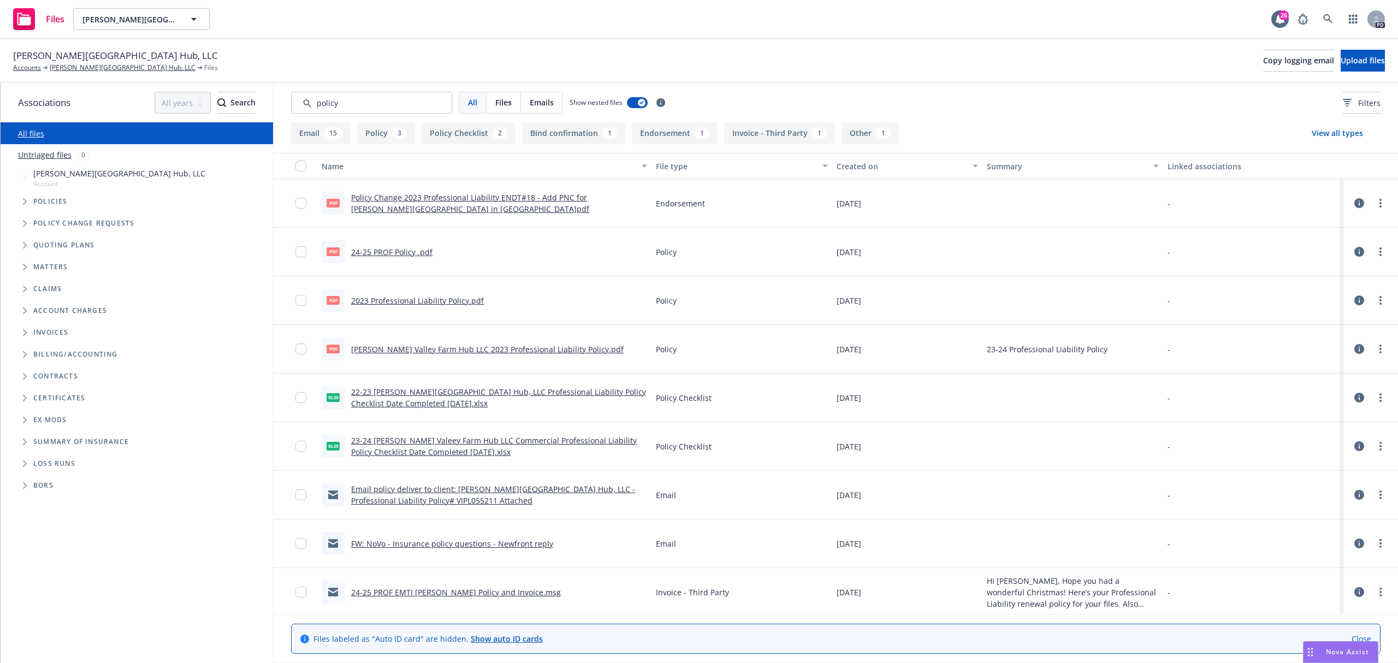
click at [389, 249] on link "24-25 PROF Policy .pdf" at bounding box center [391, 252] width 81 height 10
click at [391, 248] on link "24-25 PROF Policy .pdf" at bounding box center [391, 252] width 81 height 10
click at [1374, 250] on link "more" at bounding box center [1380, 251] width 13 height 13
click at [1333, 292] on link "Download" at bounding box center [1321, 297] width 109 height 22
click at [394, 252] on link "24-25 PROF Policy .pdf" at bounding box center [391, 252] width 81 height 10
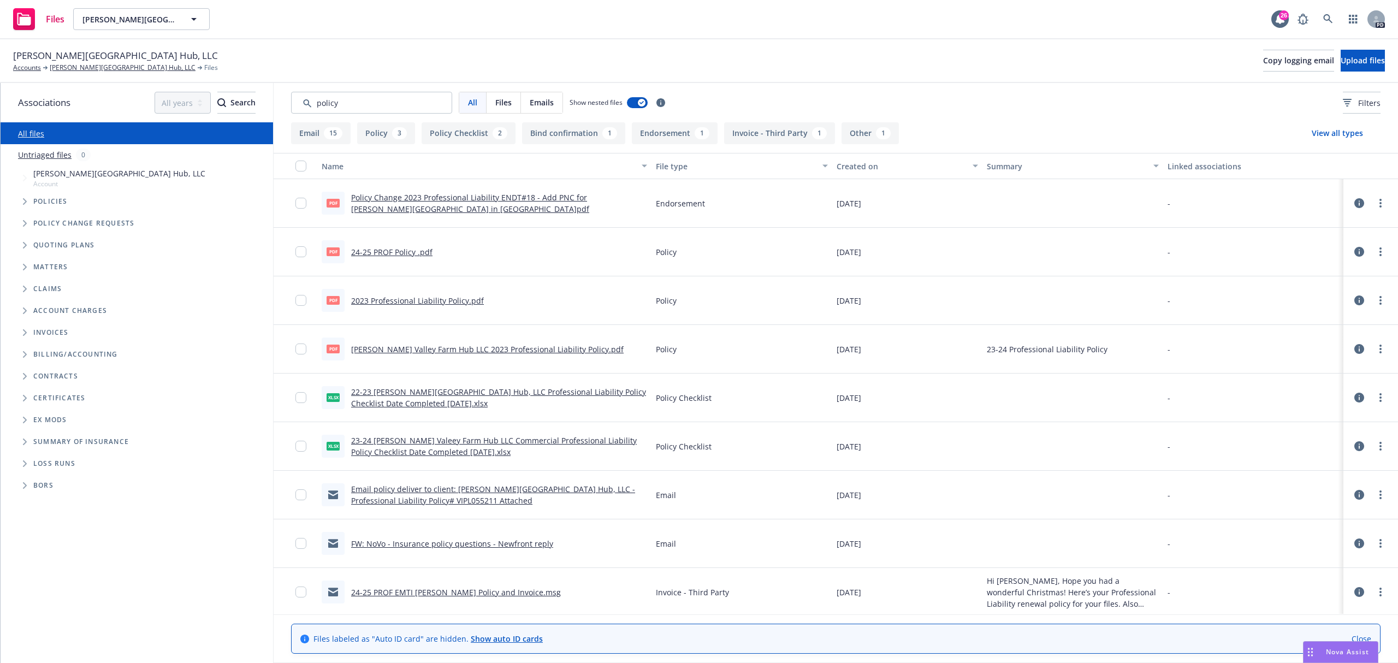
click at [370, 250] on link "24-25 PROF Policy .pdf" at bounding box center [391, 252] width 81 height 10
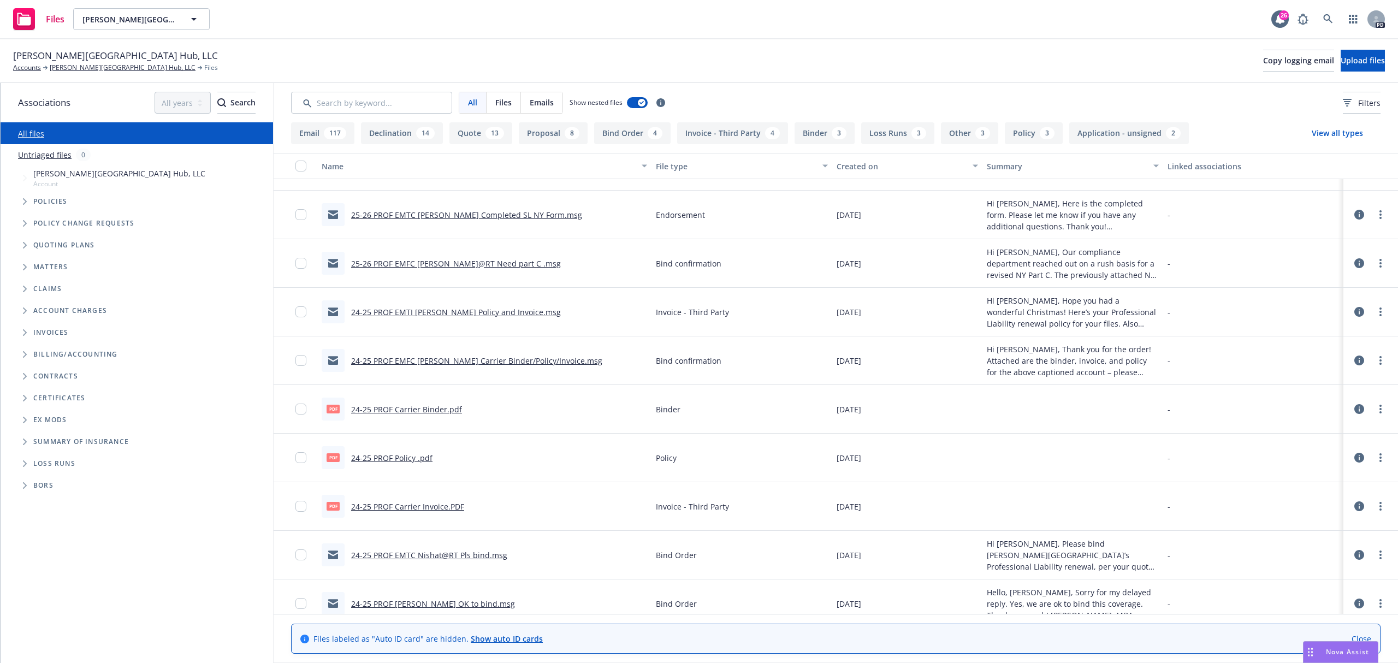
scroll to position [145, 0]
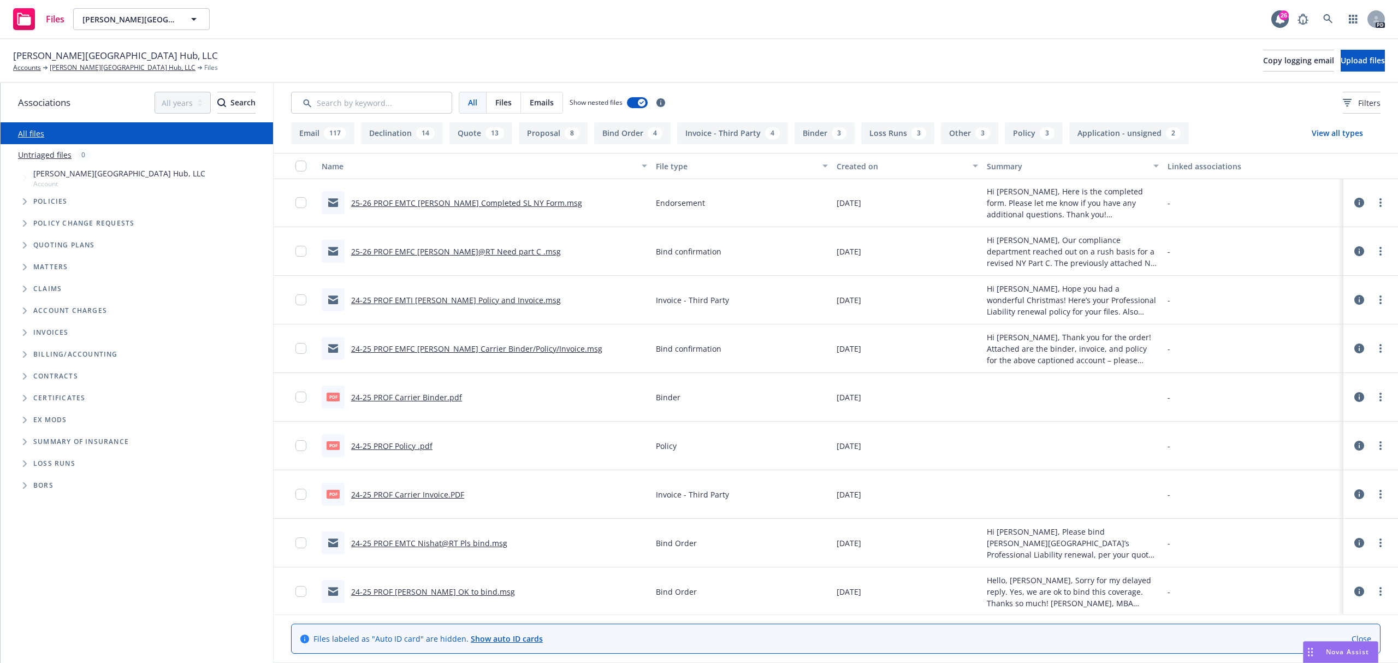
click at [375, 444] on link "24-25 PROF Policy .pdf" at bounding box center [391, 446] width 81 height 10
click at [394, 446] on link "24-25 PROF Policy .pdf" at bounding box center [391, 446] width 81 height 10
click at [300, 448] on input "checkbox" at bounding box center [300, 445] width 11 height 11
click at [357, 448] on link "24-25 PROF Policy .pdf" at bounding box center [391, 446] width 81 height 10
click at [371, 446] on link "24-25 PROF Policy .pdf" at bounding box center [391, 446] width 81 height 10
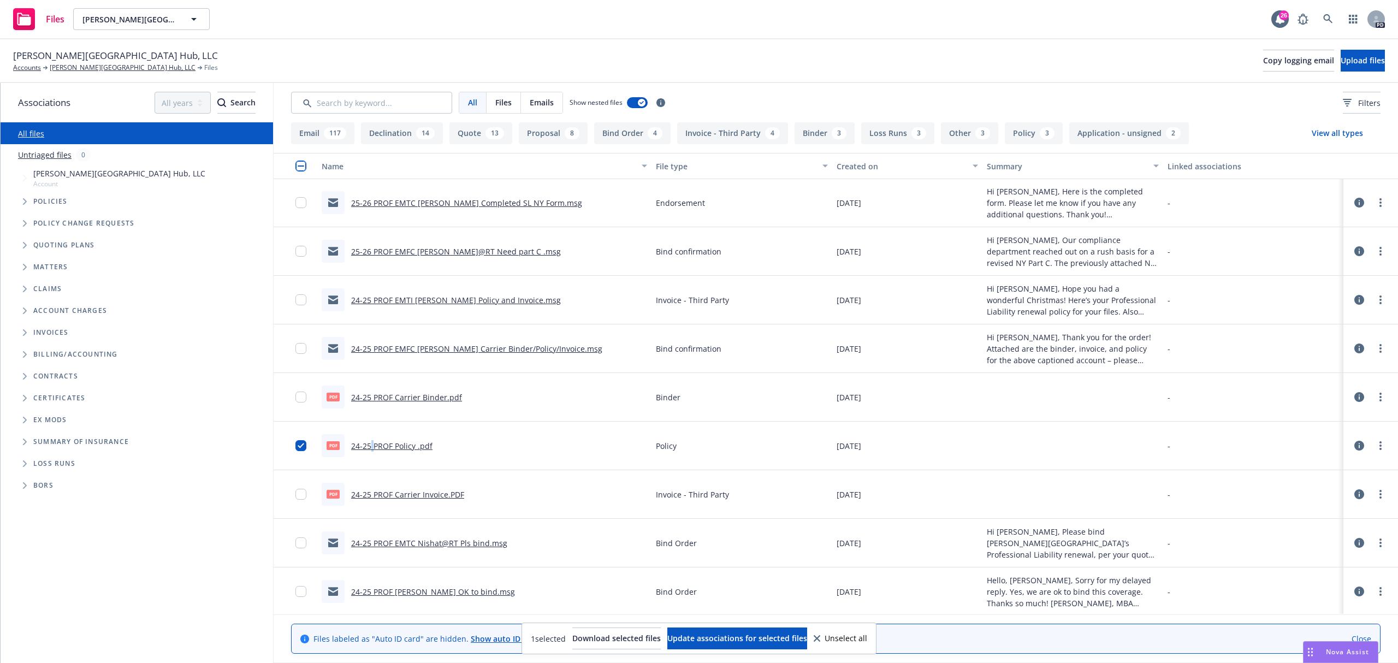
click at [371, 446] on link "24-25 PROF Policy .pdf" at bounding box center [391, 446] width 81 height 10
click at [48, 195] on div "Policies" at bounding box center [142, 202] width 262 height 22
click at [44, 200] on span "Policies" at bounding box center [50, 201] width 34 height 7
click at [24, 199] on icon "Tree Example" at bounding box center [25, 201] width 4 height 7
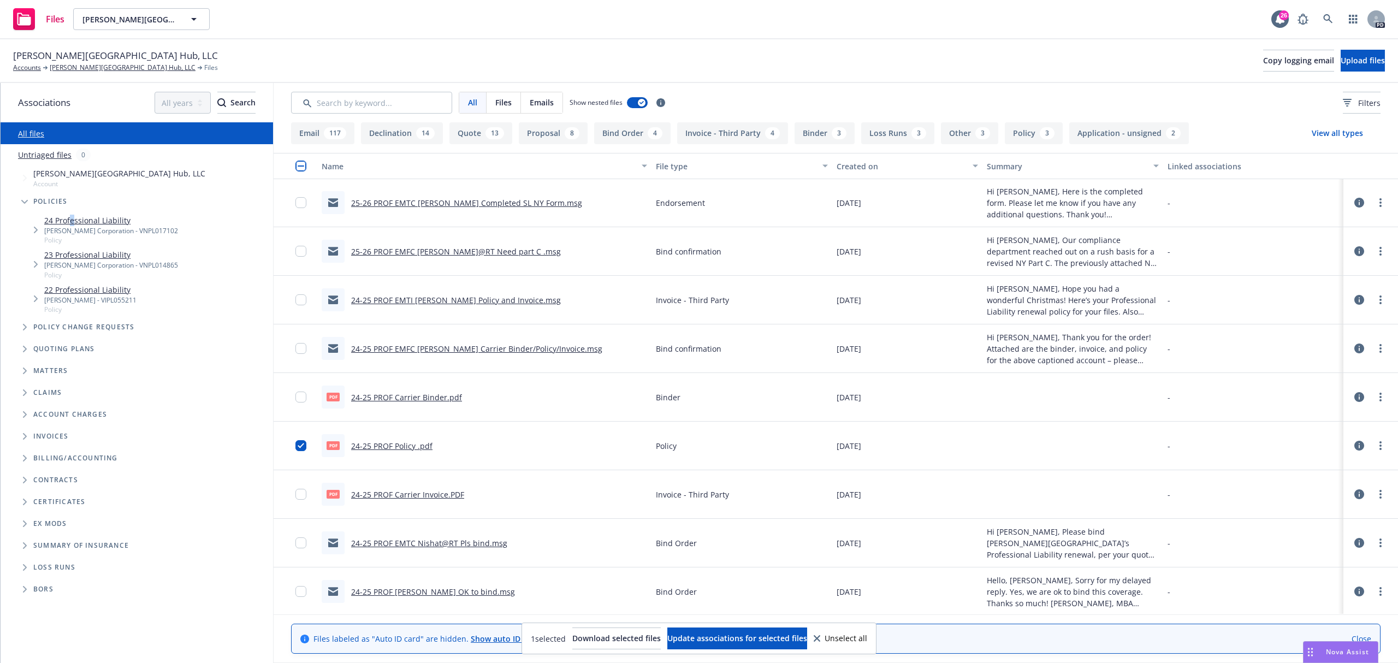
click at [73, 221] on link "24 Professional Liability" at bounding box center [111, 220] width 134 height 11
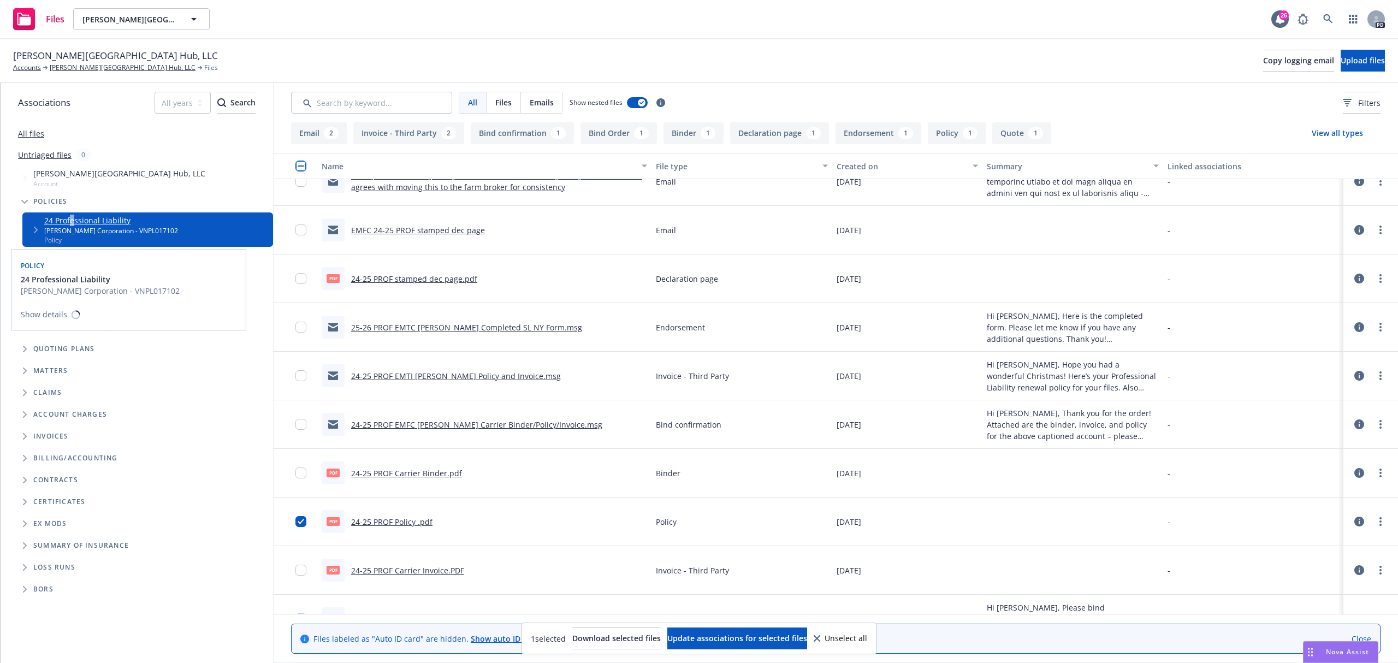
scroll to position [16, 0]
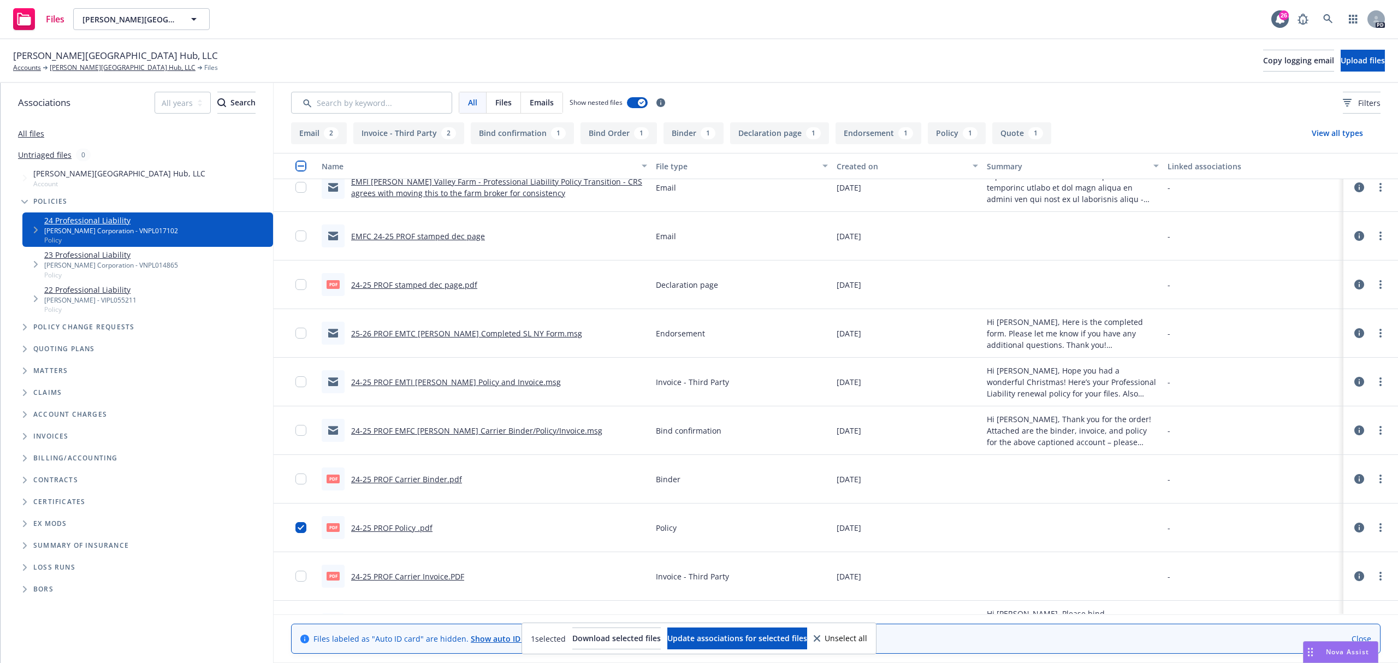
click at [385, 527] on link "24-25 PROF Policy .pdf" at bounding box center [391, 528] width 81 height 10
click at [374, 525] on link "24-25 PROF Policy .pdf" at bounding box center [391, 528] width 81 height 10
click at [22, 201] on icon "Tree Example" at bounding box center [24, 202] width 7 height 4
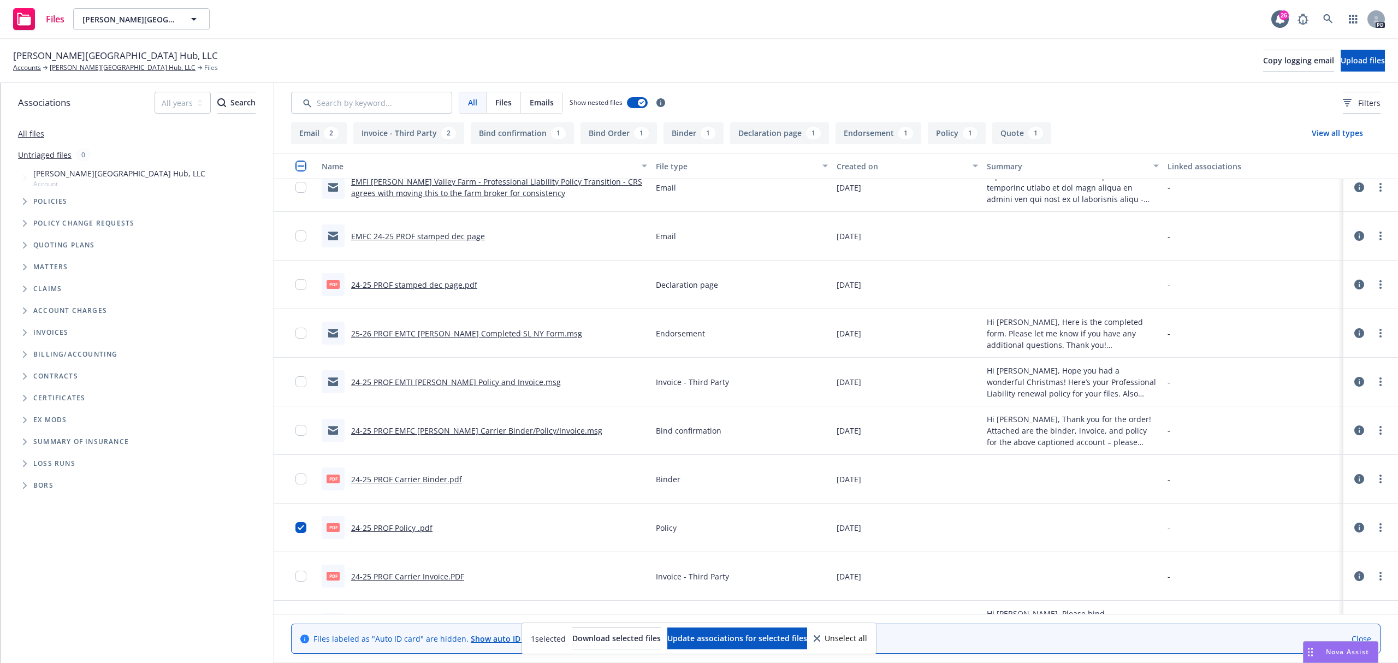
click at [31, 203] on span "Tree Example" at bounding box center [24, 201] width 17 height 17
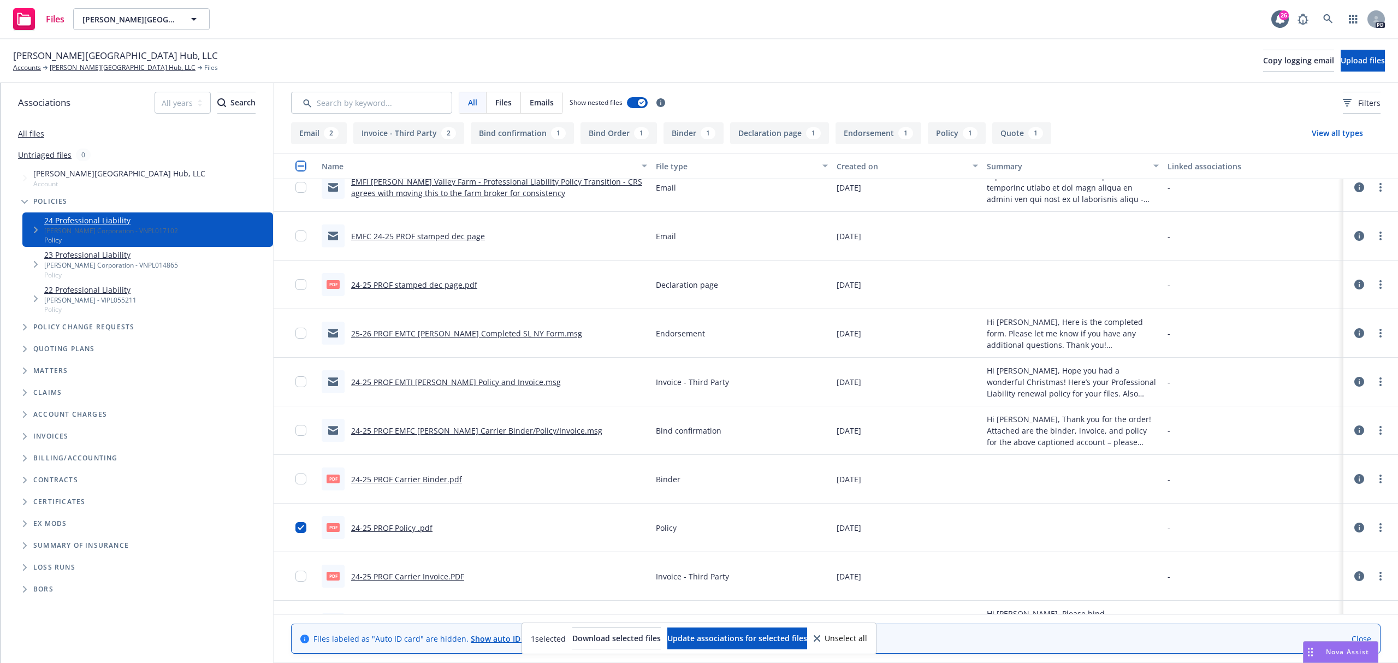
click at [66, 215] on link "24 Professional Liability" at bounding box center [111, 220] width 134 height 11
click at [28, 69] on link "Accounts" at bounding box center [27, 68] width 28 height 10
